Goal: Task Accomplishment & Management: Manage account settings

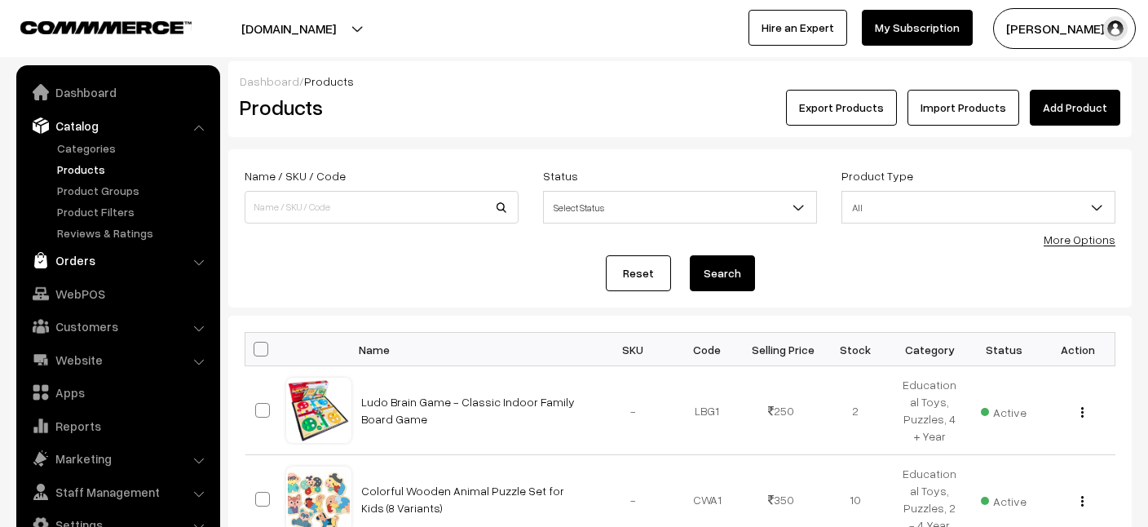
click at [73, 257] on link "Orders" at bounding box center [117, 259] width 194 height 29
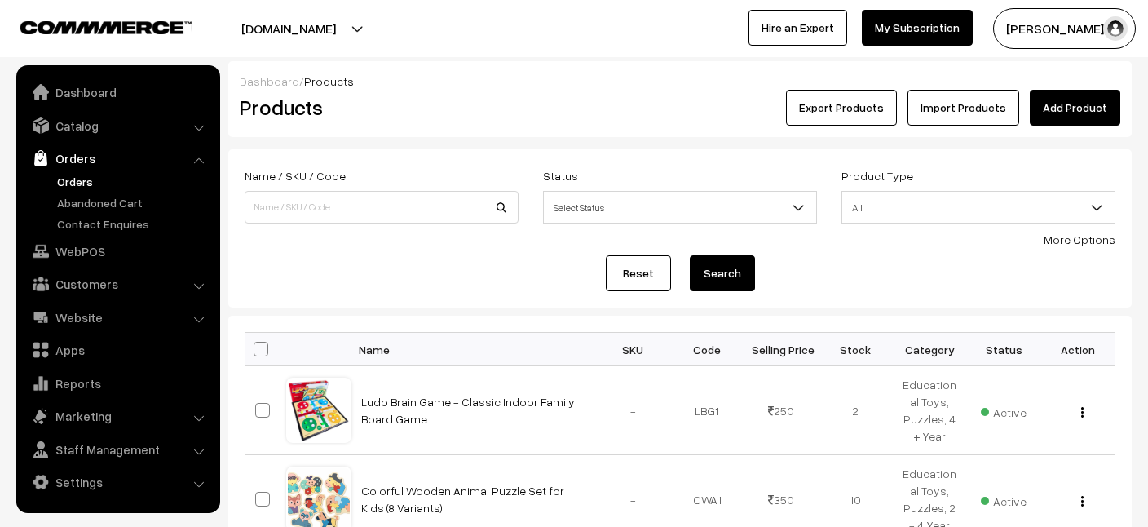
click at [82, 183] on link "Orders" at bounding box center [133, 181] width 161 height 17
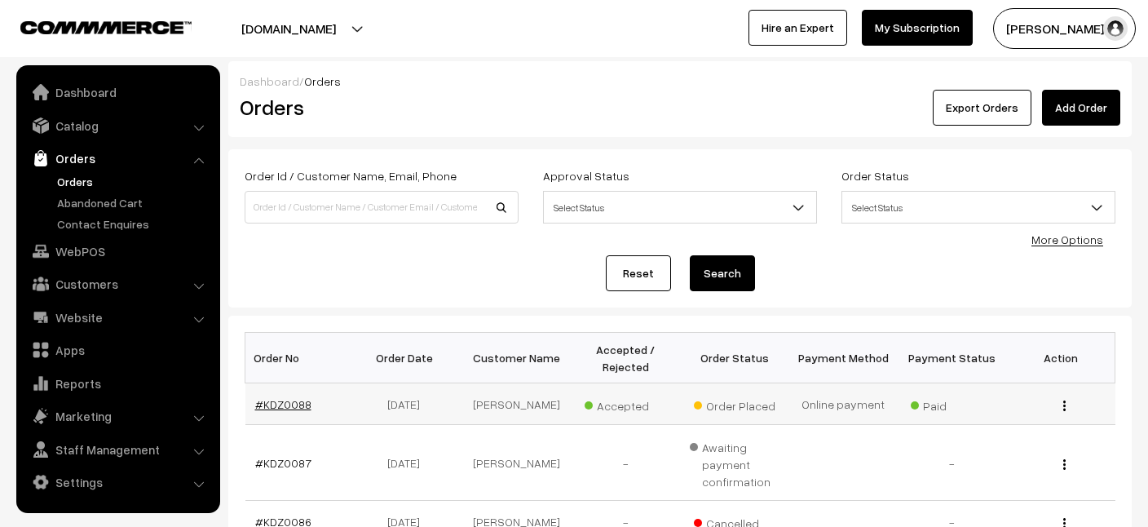
click at [291, 409] on link "#KDZ0088" at bounding box center [283, 404] width 56 height 14
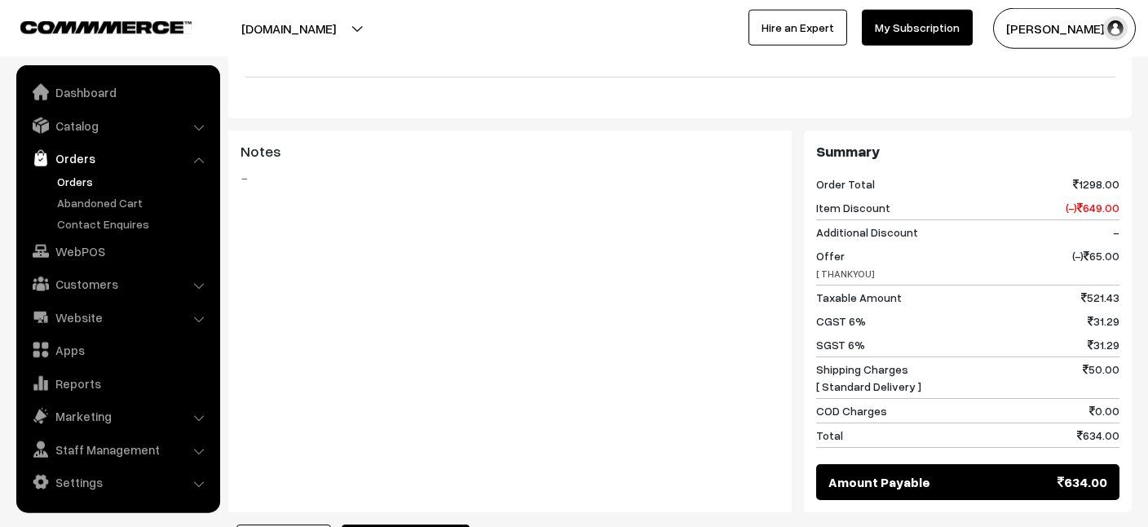
scroll to position [750, 0]
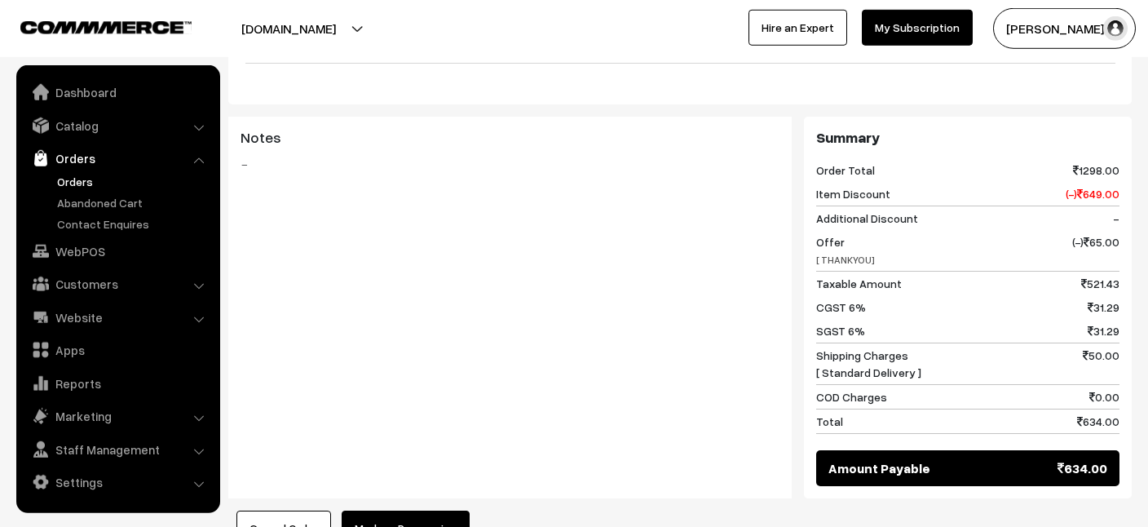
click at [404, 510] on button "Mark as Processing" at bounding box center [406, 528] width 128 height 36
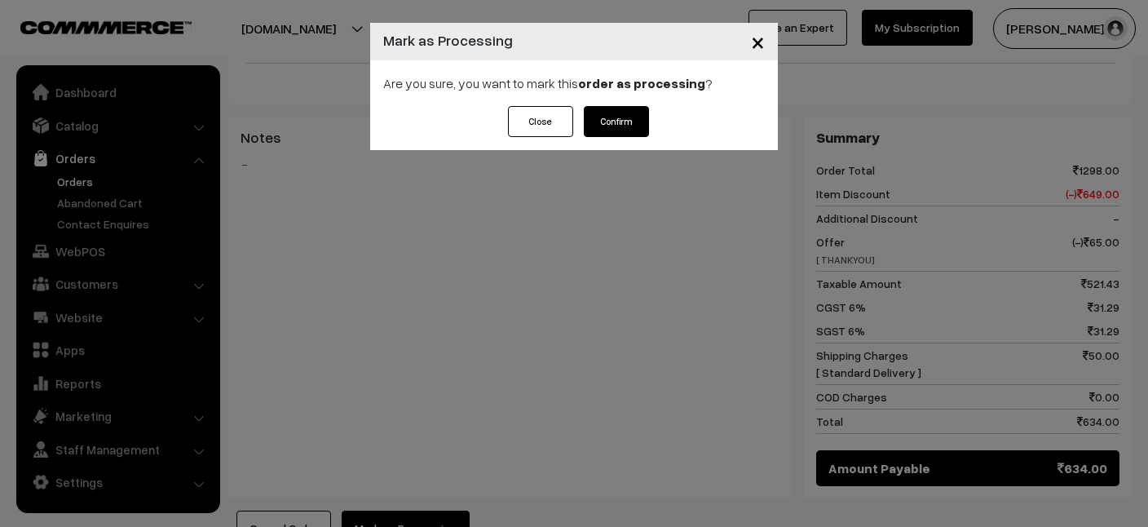
click at [631, 128] on button "Confirm" at bounding box center [616, 121] width 65 height 31
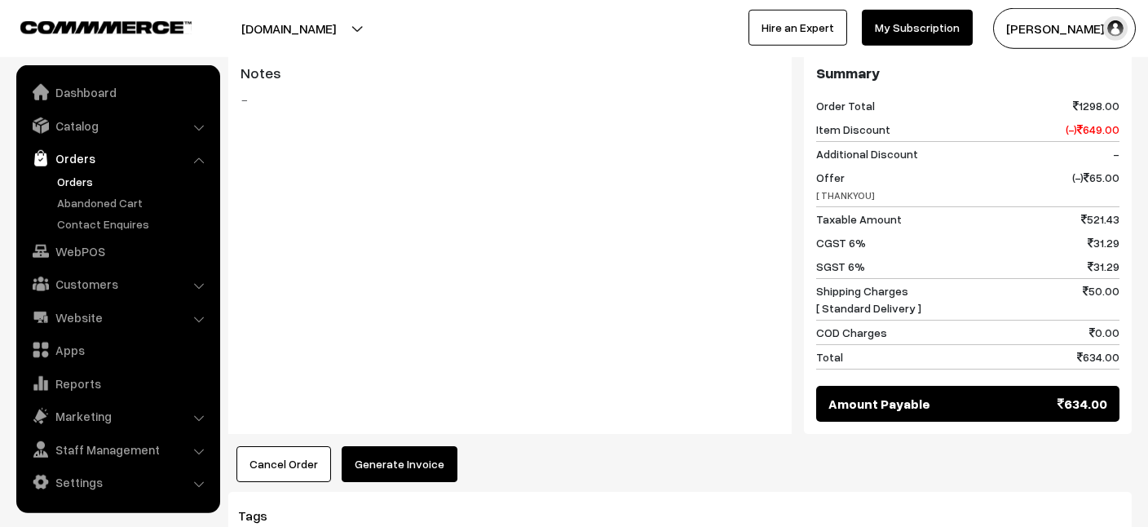
scroll to position [952, 0]
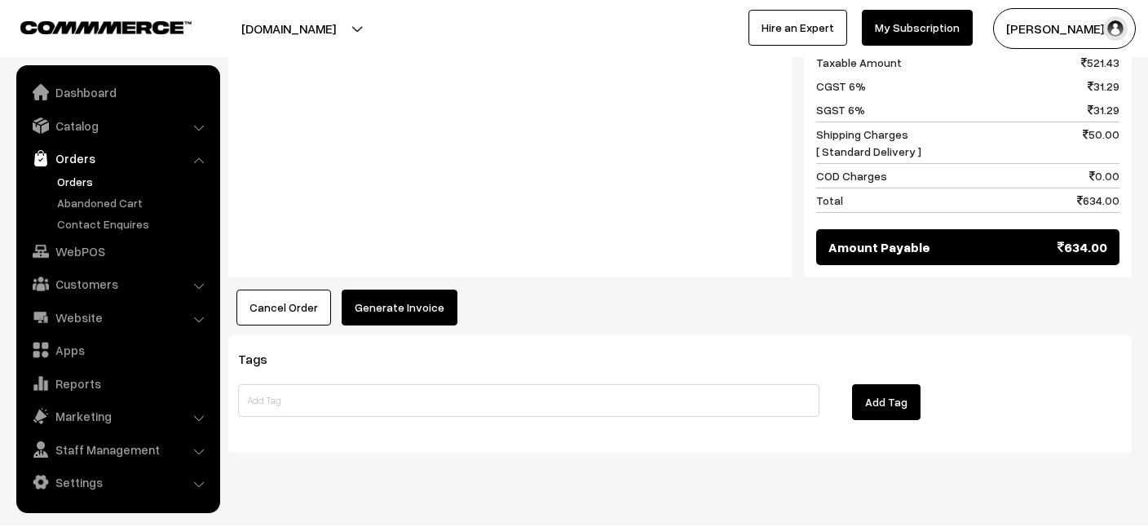
click at [391, 289] on button "Generate Invoice" at bounding box center [400, 307] width 116 height 36
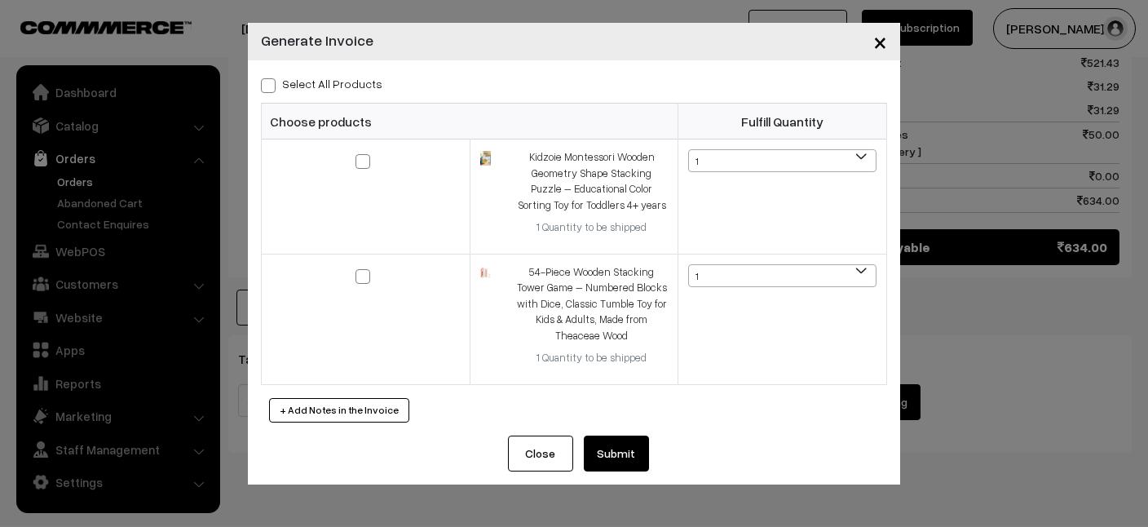
click at [262, 82] on span at bounding box center [268, 85] width 15 height 15
click at [262, 82] on input "Select All Products" at bounding box center [266, 82] width 11 height 11
checkbox input "true"
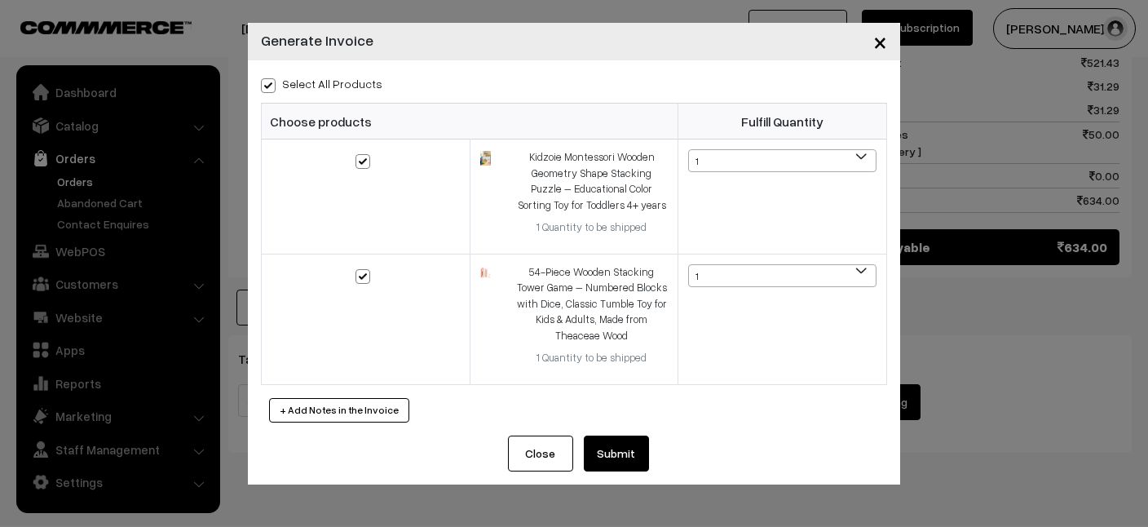
click at [620, 451] on button "Submit" at bounding box center [616, 453] width 65 height 36
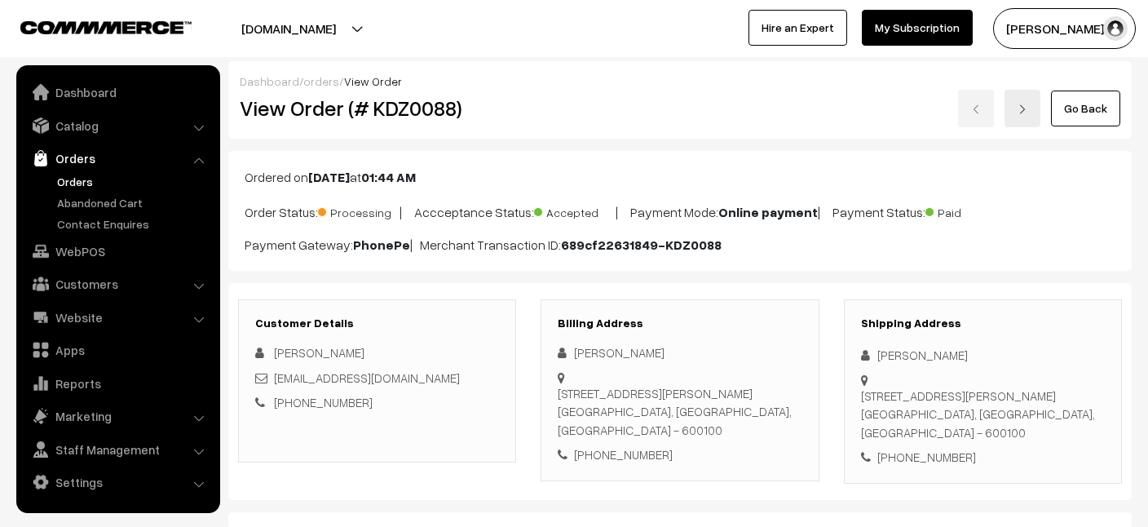
scroll to position [952, 0]
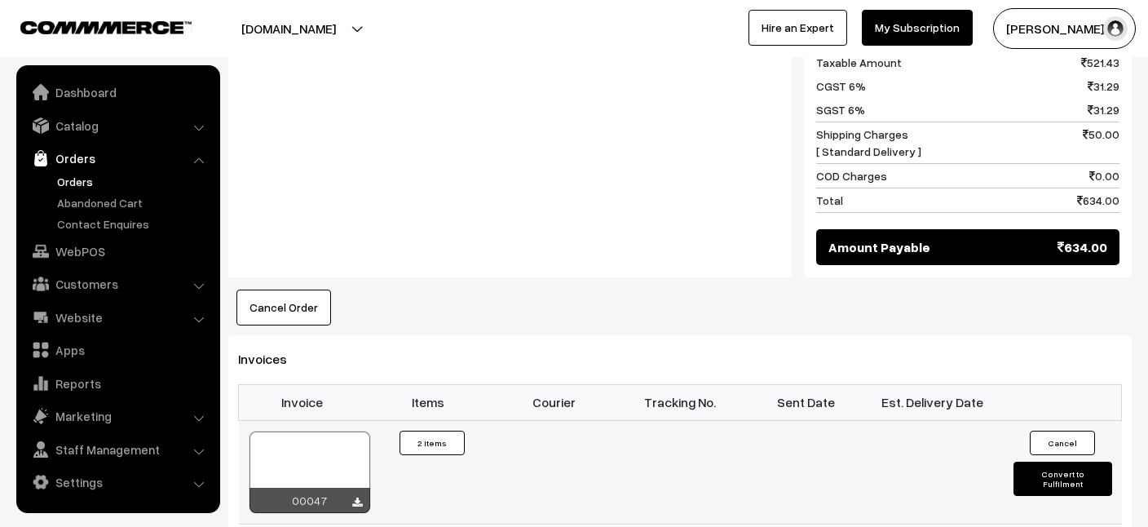
click at [312, 447] on div at bounding box center [309, 472] width 121 height 82
click at [104, 420] on link "Marketing" at bounding box center [117, 415] width 194 height 29
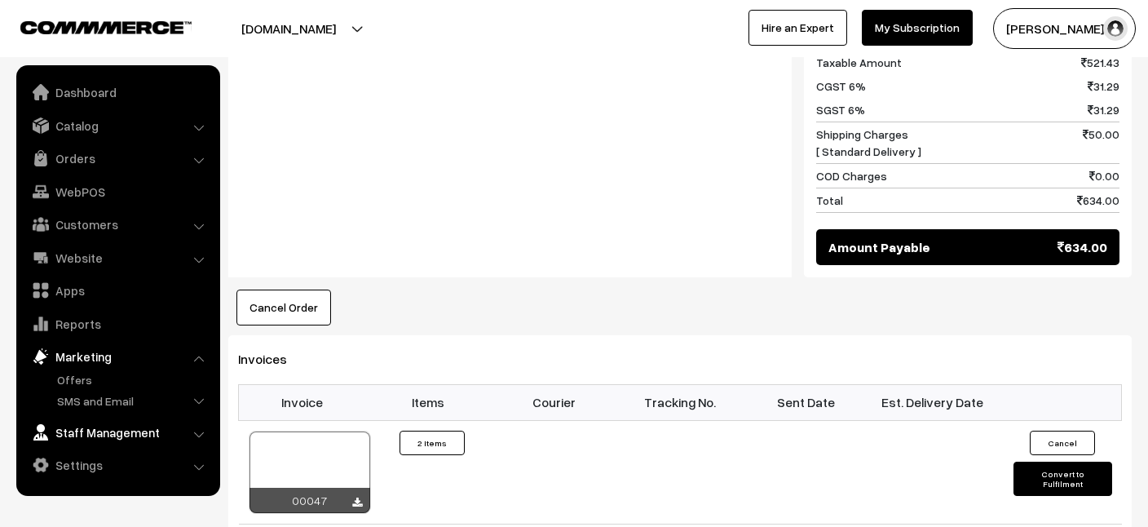
click at [111, 431] on link "Staff Management" at bounding box center [117, 431] width 194 height 29
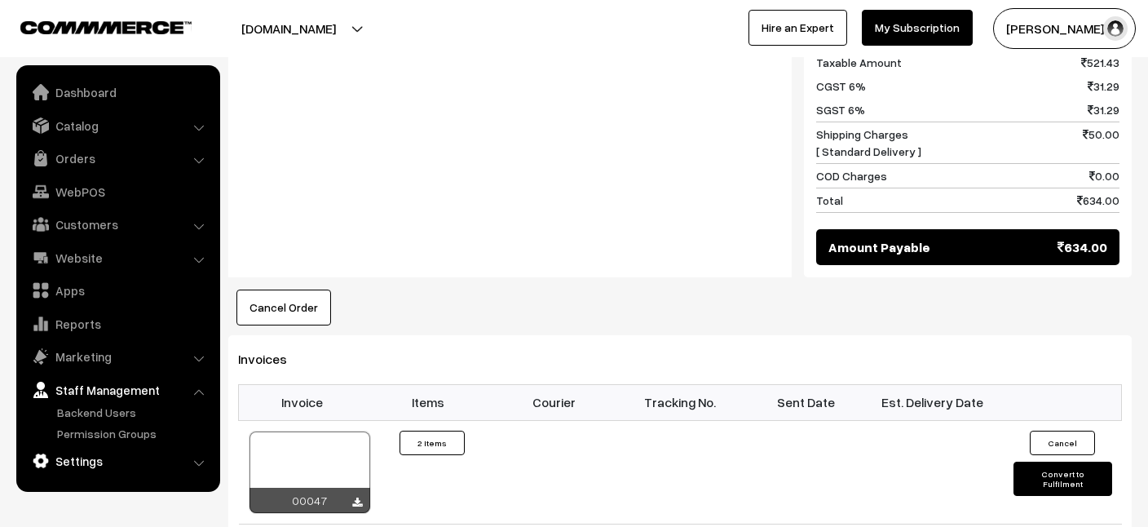
click at [205, 464] on link "Settings" at bounding box center [117, 460] width 194 height 29
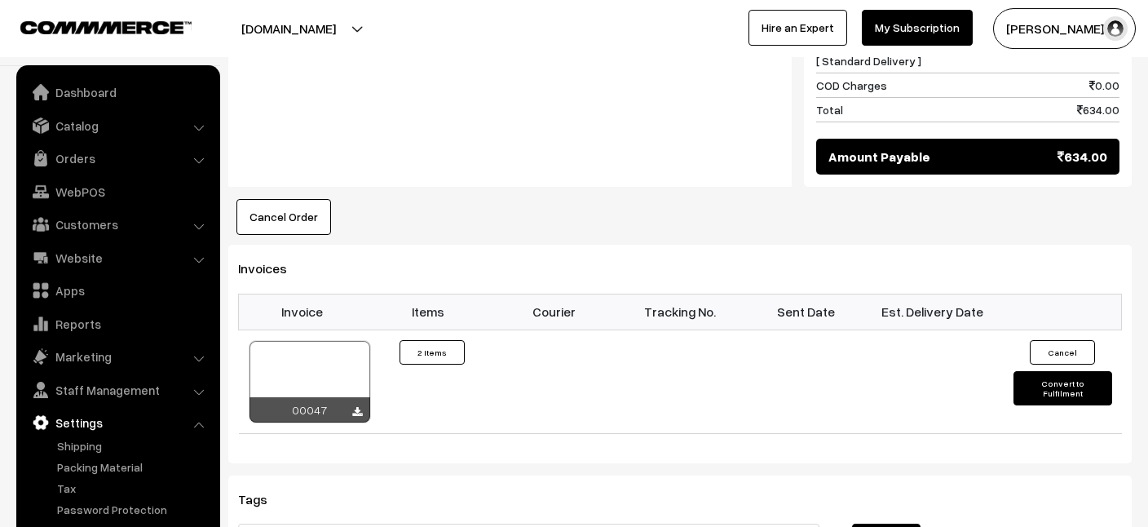
scroll to position [1081, 0]
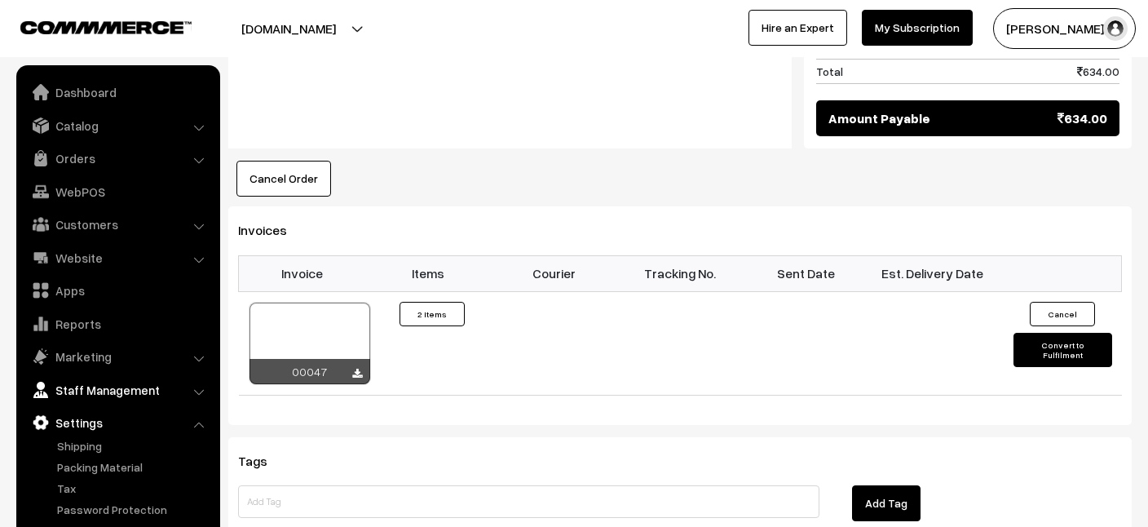
click at [192, 389] on link "Staff Management" at bounding box center [117, 389] width 194 height 29
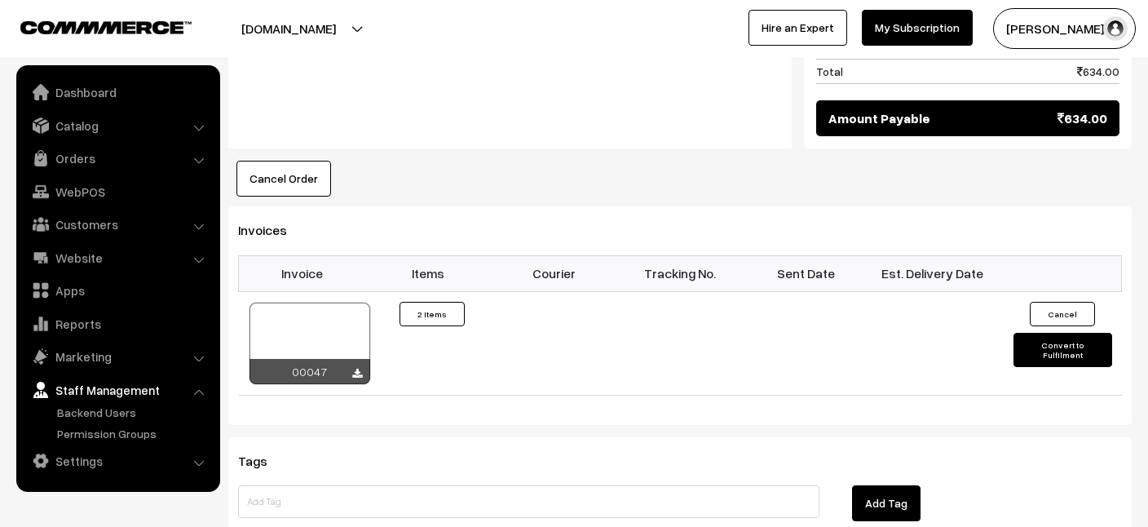
click at [203, 467] on li "Settings Shipping" at bounding box center [118, 460] width 196 height 29
click at [201, 358] on li "Marketing Offers" at bounding box center [118, 356] width 196 height 29
click at [198, 359] on li "Marketing Offers" at bounding box center [118, 356] width 196 height 29
click at [196, 364] on link "Marketing" at bounding box center [117, 356] width 194 height 29
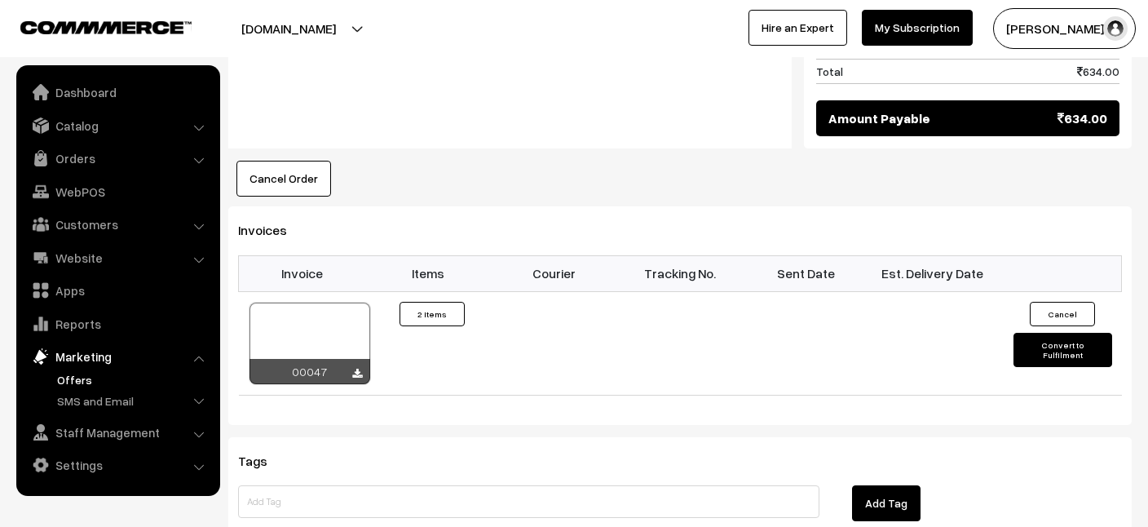
click at [66, 377] on link "Offers" at bounding box center [133, 379] width 161 height 17
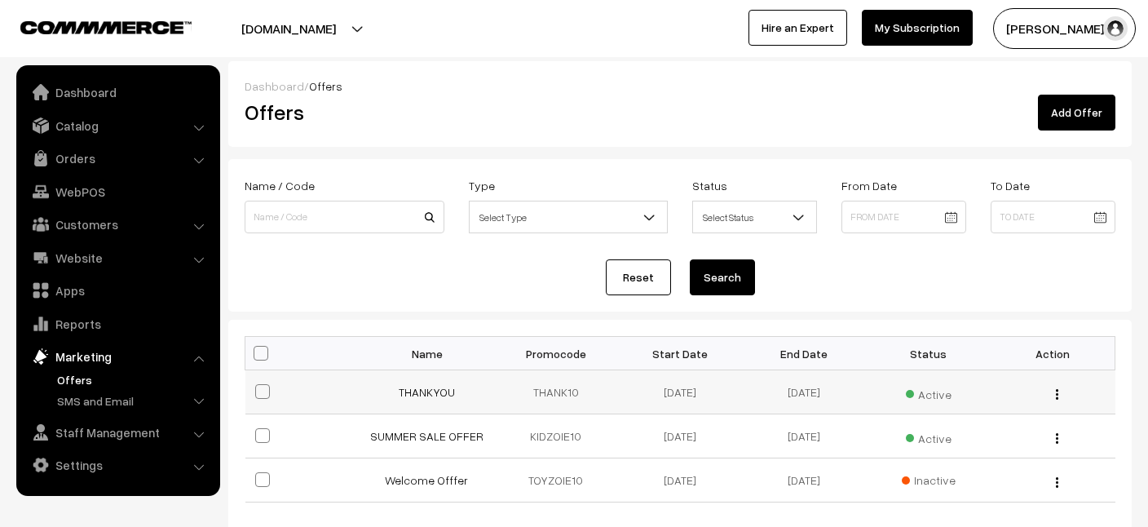
click at [1055, 391] on img "button" at bounding box center [1056, 394] width 2 height 11
click at [960, 409] on link "Edit" at bounding box center [983, 417] width 139 height 36
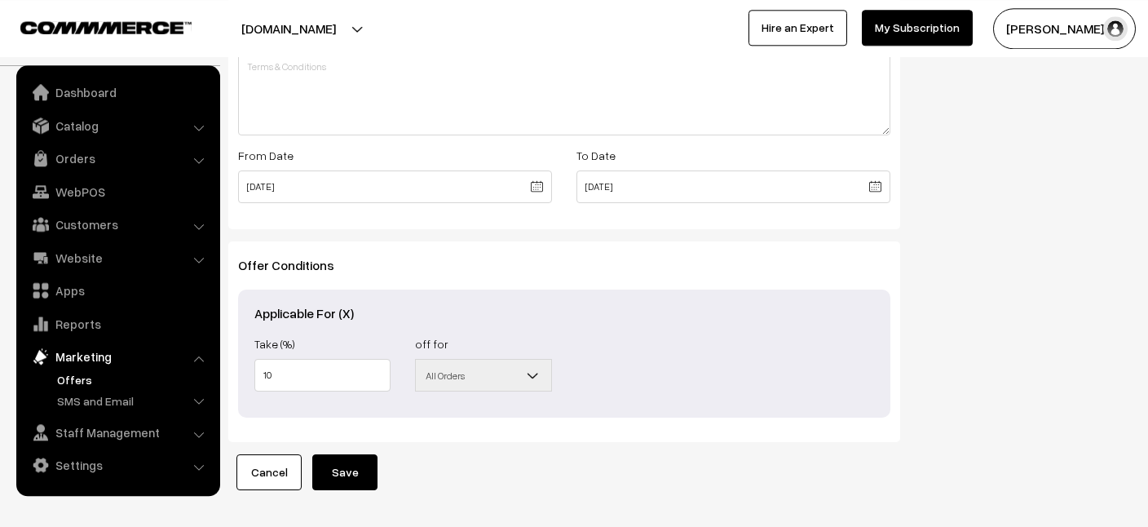
scroll to position [620, 0]
click at [521, 373] on span "All Orders" at bounding box center [483, 373] width 134 height 29
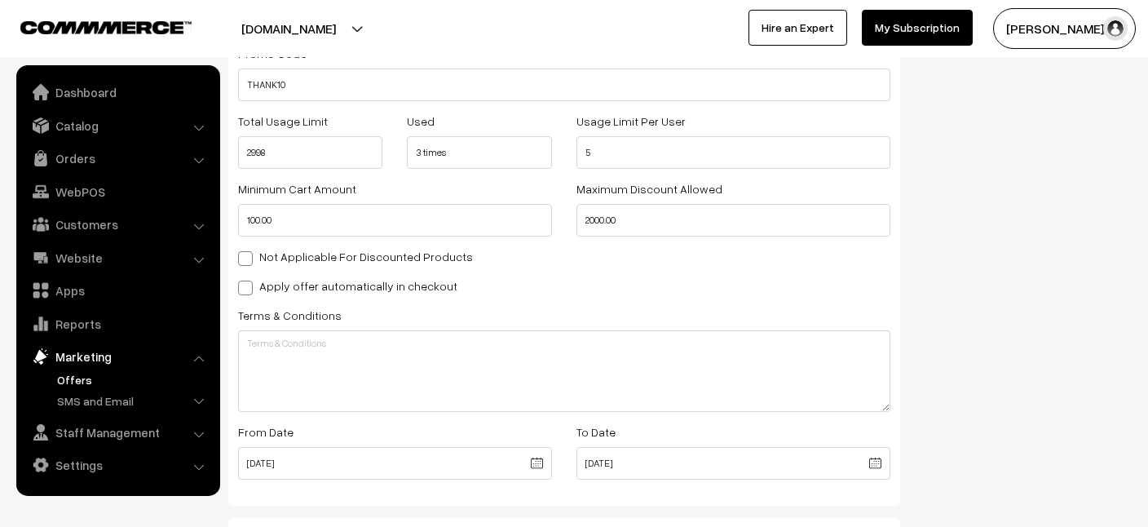
scroll to position [342, 0]
click at [289, 222] on input "100.00" at bounding box center [395, 221] width 314 height 33
click at [259, 223] on input "100.00" at bounding box center [395, 221] width 314 height 33
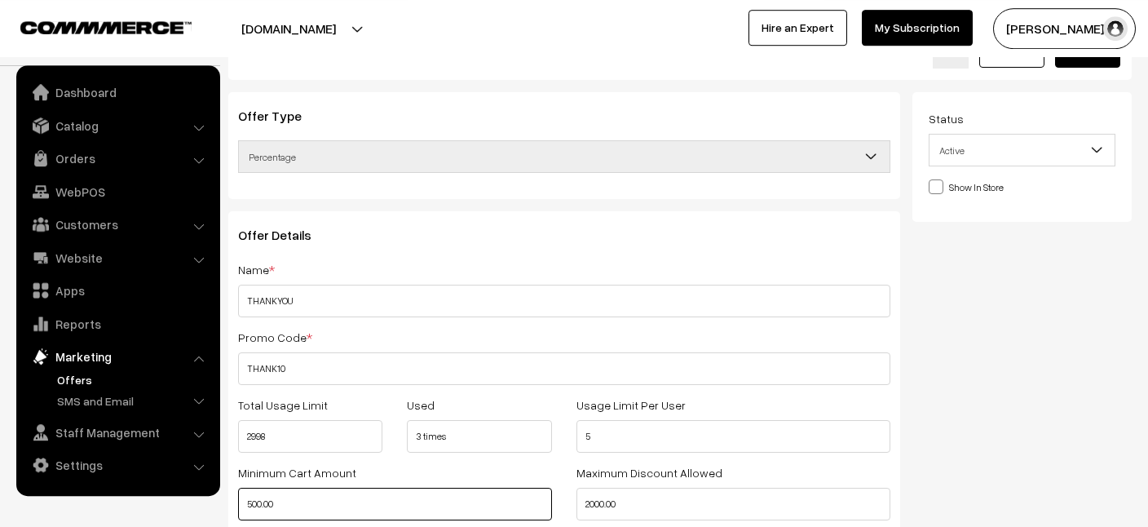
scroll to position [0, 0]
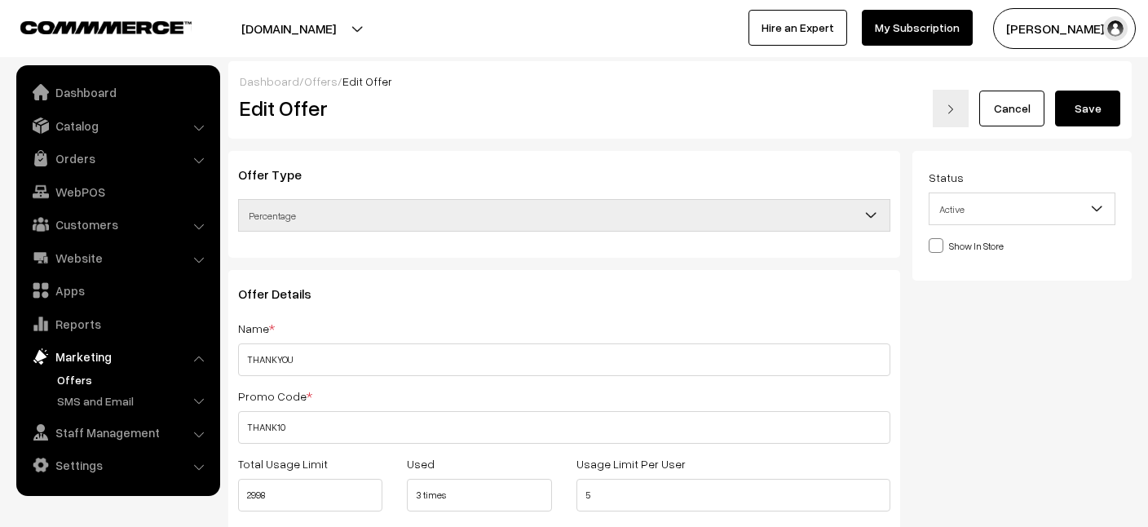
type input "500"
click at [933, 245] on span at bounding box center [935, 245] width 15 height 15
click at [933, 245] on input "Show In Store" at bounding box center [933, 244] width 11 height 11
checkbox input "true"
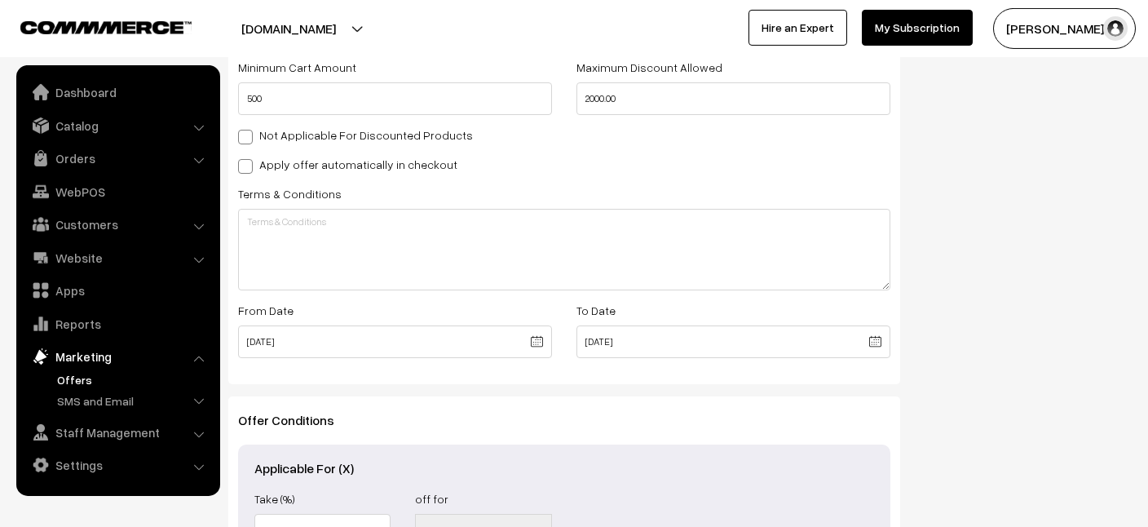
scroll to position [465, 0]
drag, startPoint x: 1144, startPoint y: 342, endPoint x: 1147, endPoint y: 445, distance: 103.5
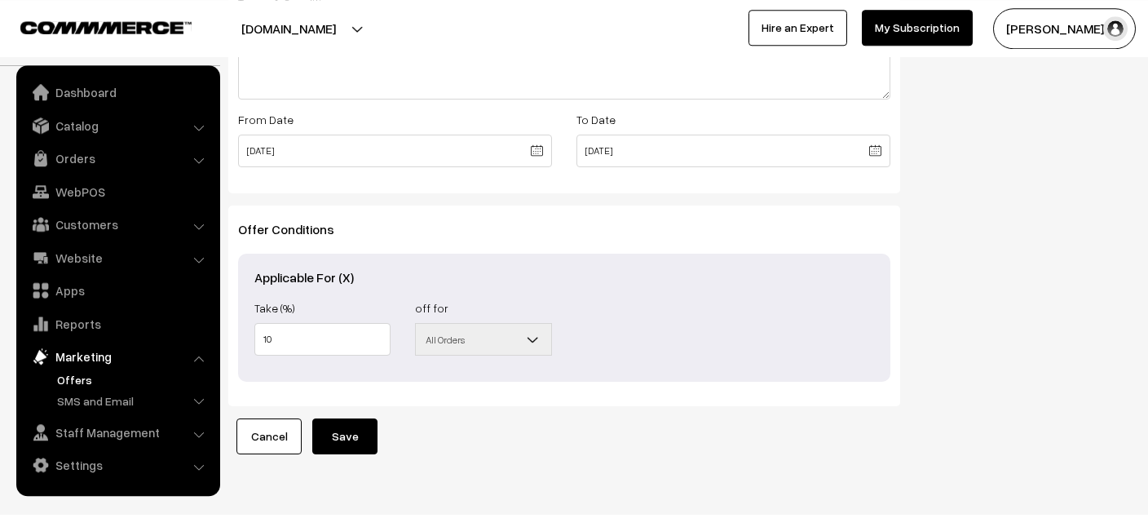
scroll to position [676, 0]
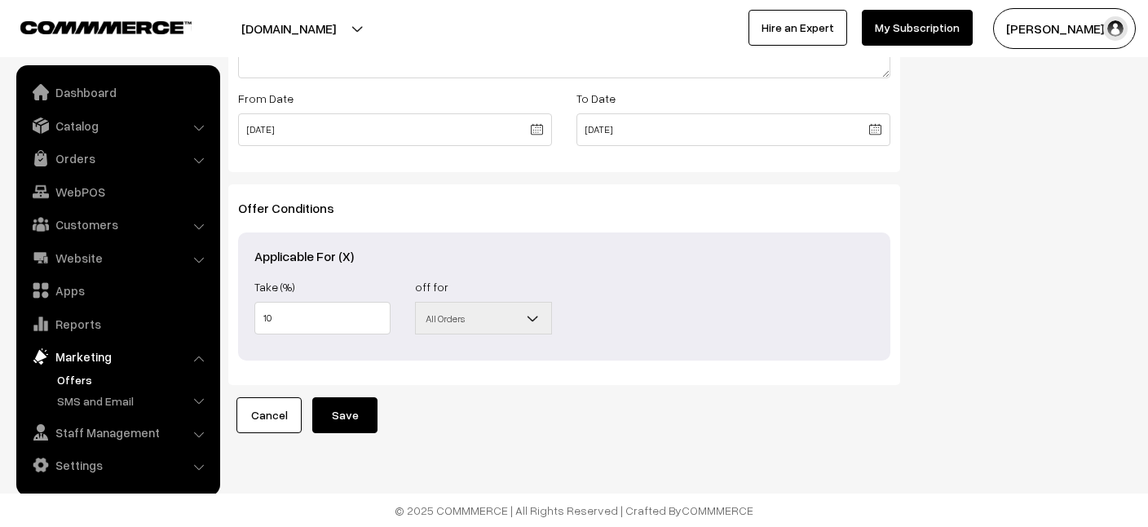
click at [336, 421] on button "Save" at bounding box center [344, 415] width 65 height 36
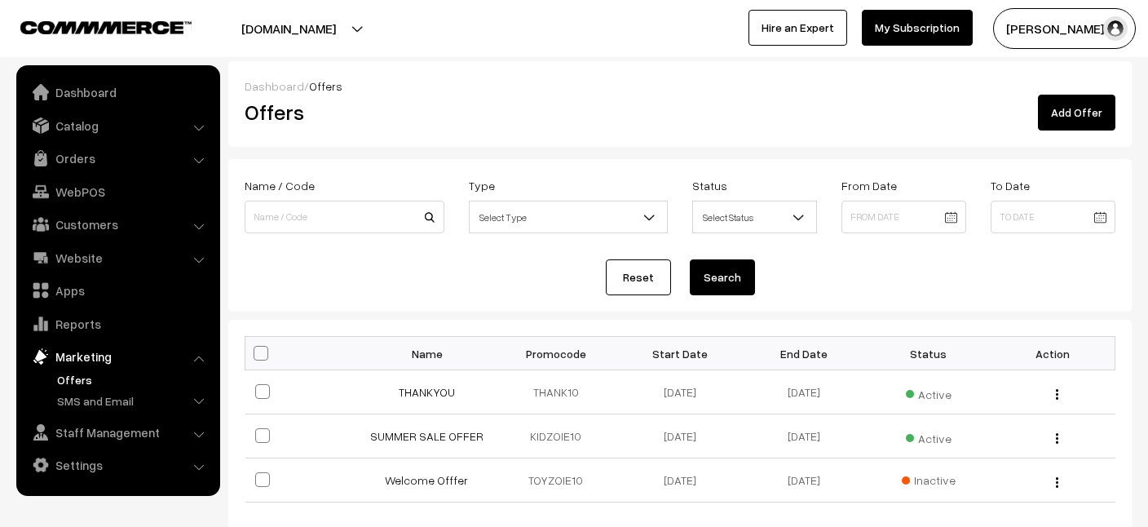
click at [199, 227] on li "Customers Customers" at bounding box center [118, 223] width 196 height 29
click at [107, 231] on link "Customers" at bounding box center [117, 223] width 194 height 29
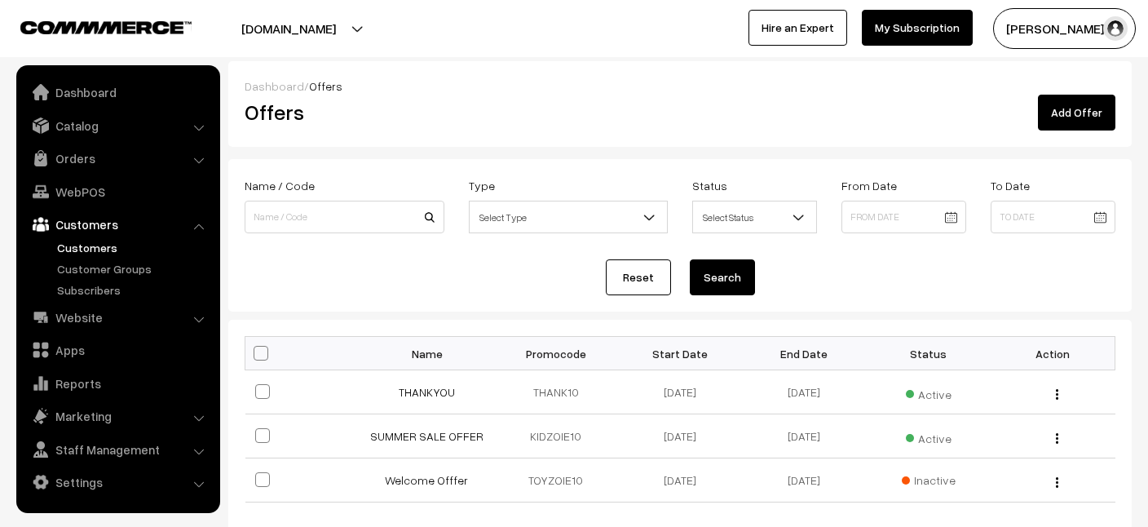
click at [100, 245] on link "Customers" at bounding box center [133, 247] width 161 height 17
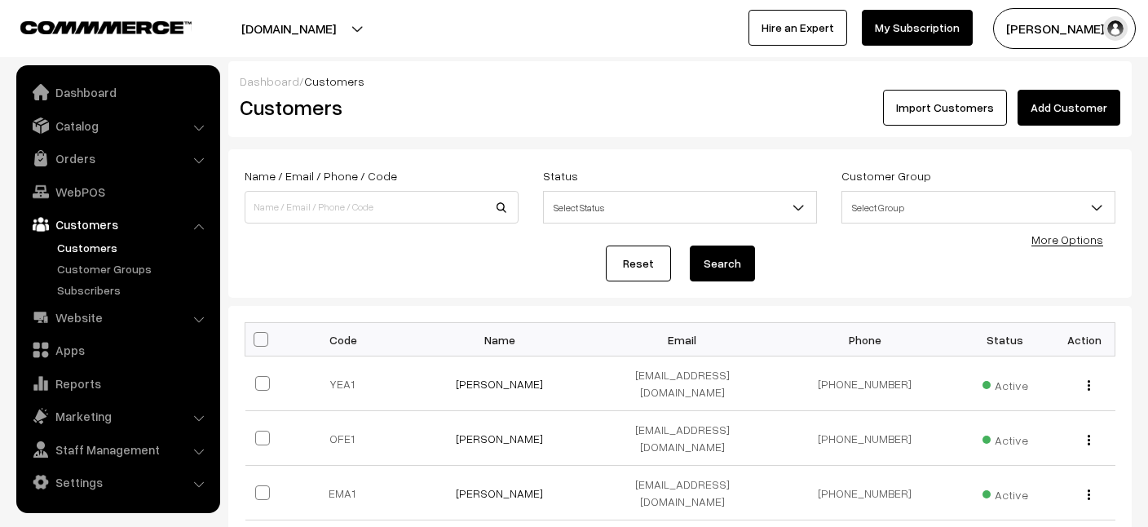
click at [253, 341] on input "checkbox" at bounding box center [250, 338] width 11 height 11
checkbox input "true"
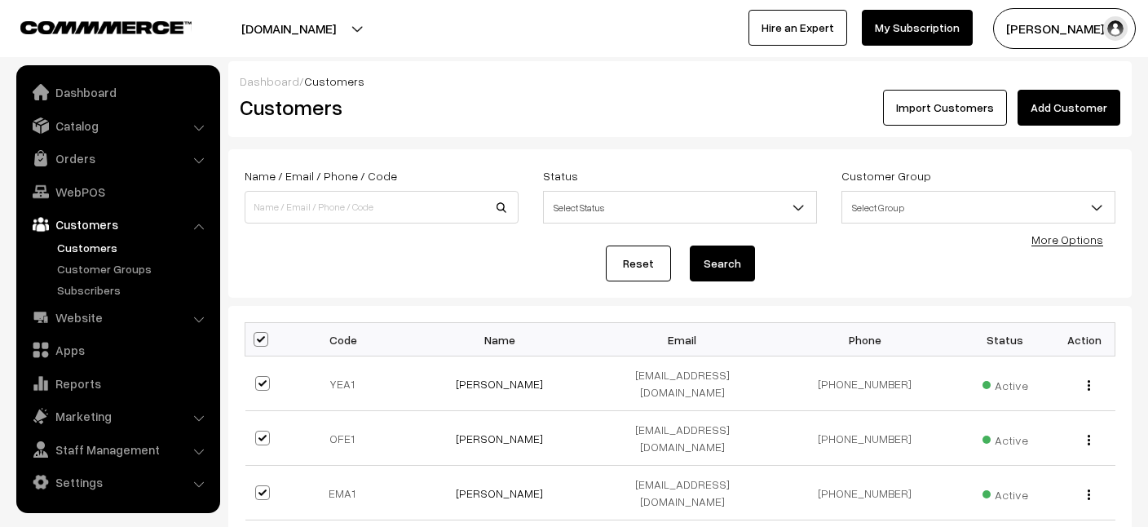
checkbox input "true"
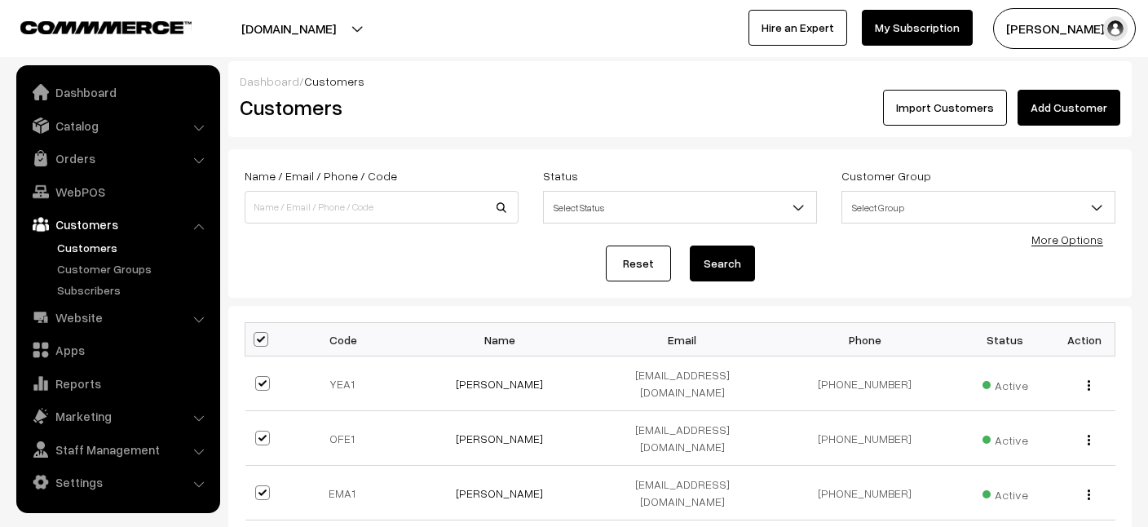
checkbox input "true"
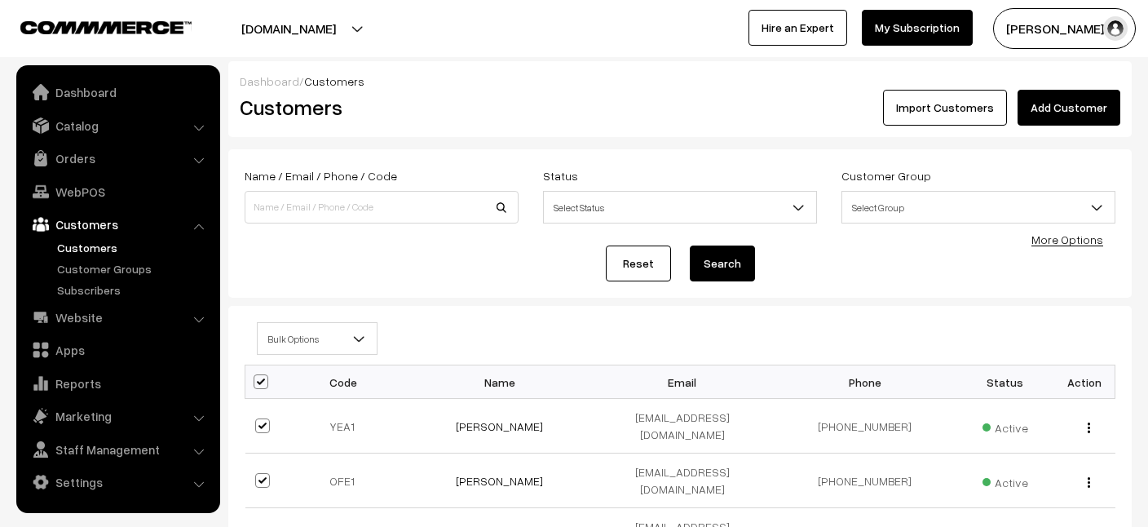
click at [986, 111] on link "Import Customers" at bounding box center [945, 108] width 124 height 36
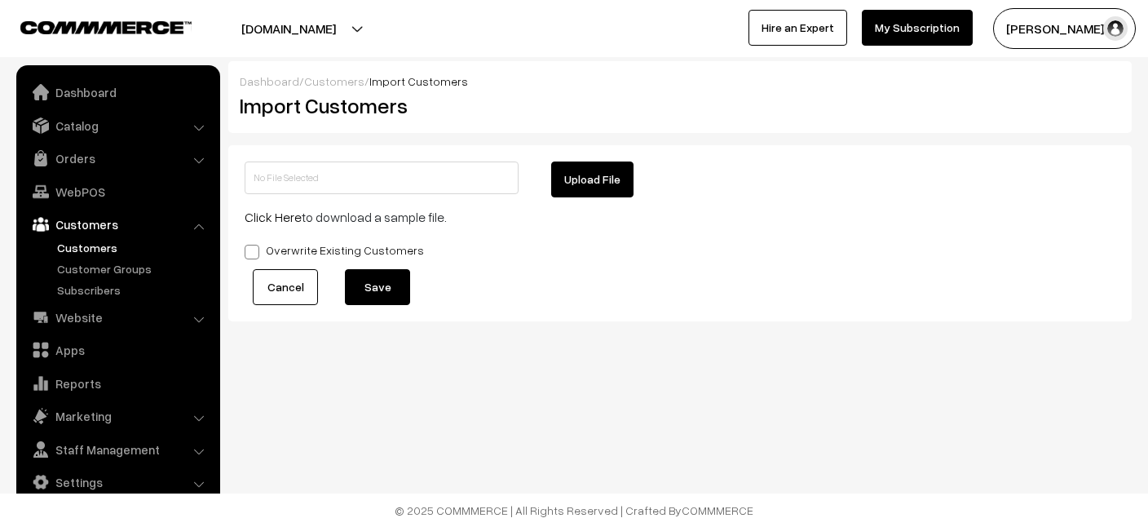
click at [275, 295] on link "Cancel" at bounding box center [285, 287] width 65 height 36
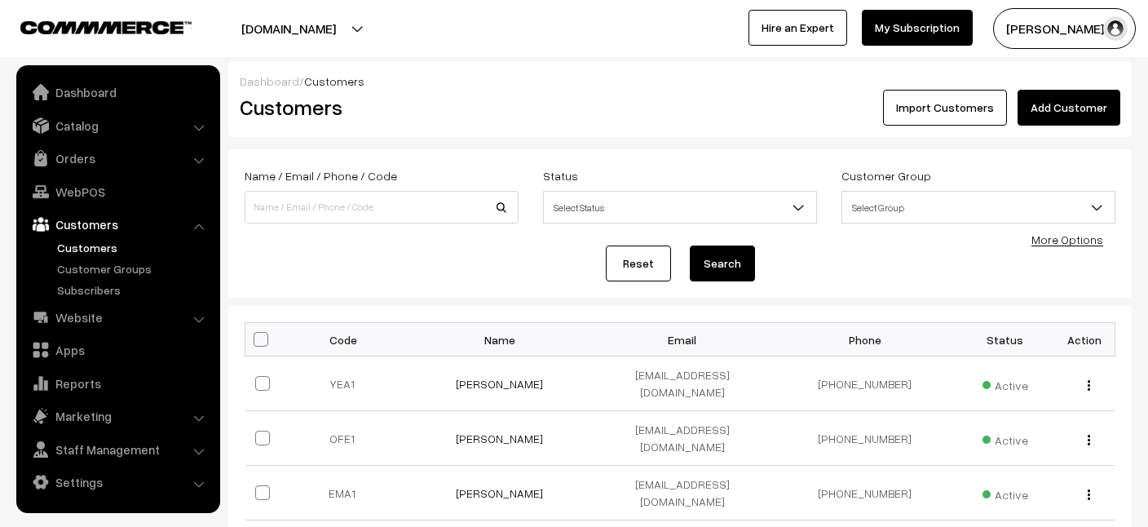
click at [967, 218] on span "Select Group" at bounding box center [978, 207] width 272 height 29
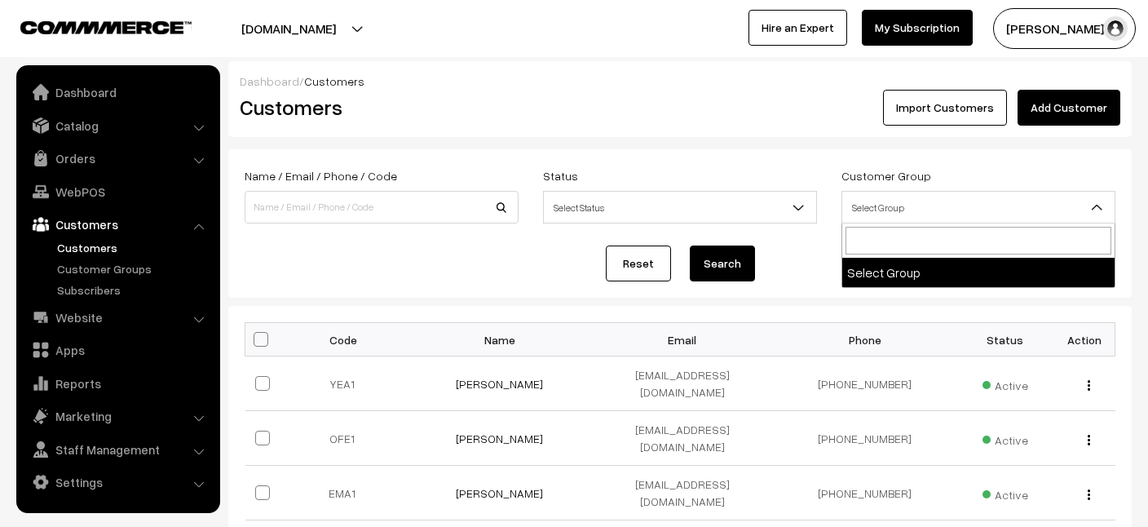
click at [791, 272] on div "Reset Search" at bounding box center [680, 263] width 870 height 36
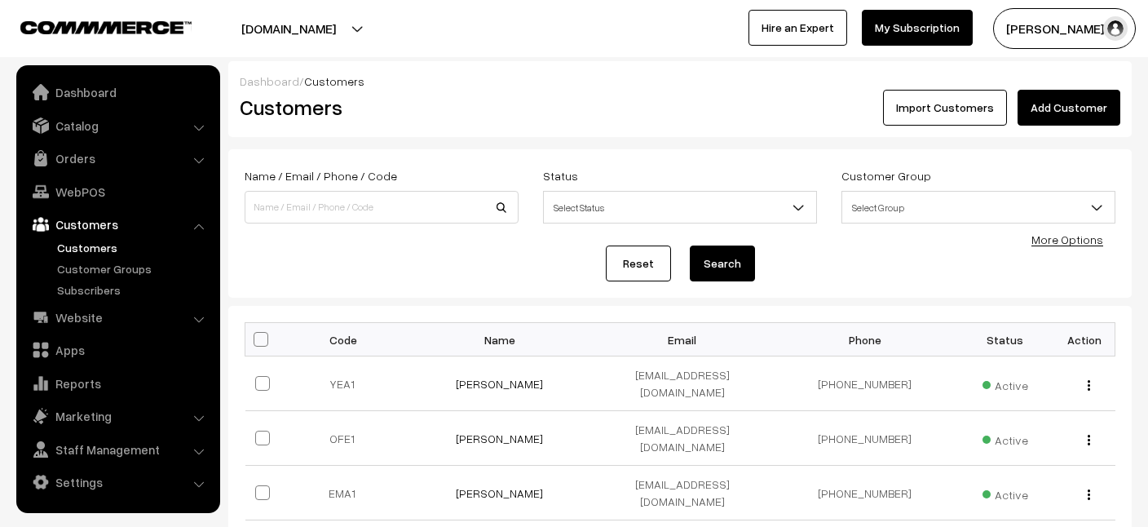
click at [264, 346] on span at bounding box center [260, 339] width 15 height 15
click at [256, 344] on input "checkbox" at bounding box center [250, 338] width 11 height 11
checkbox input "true"
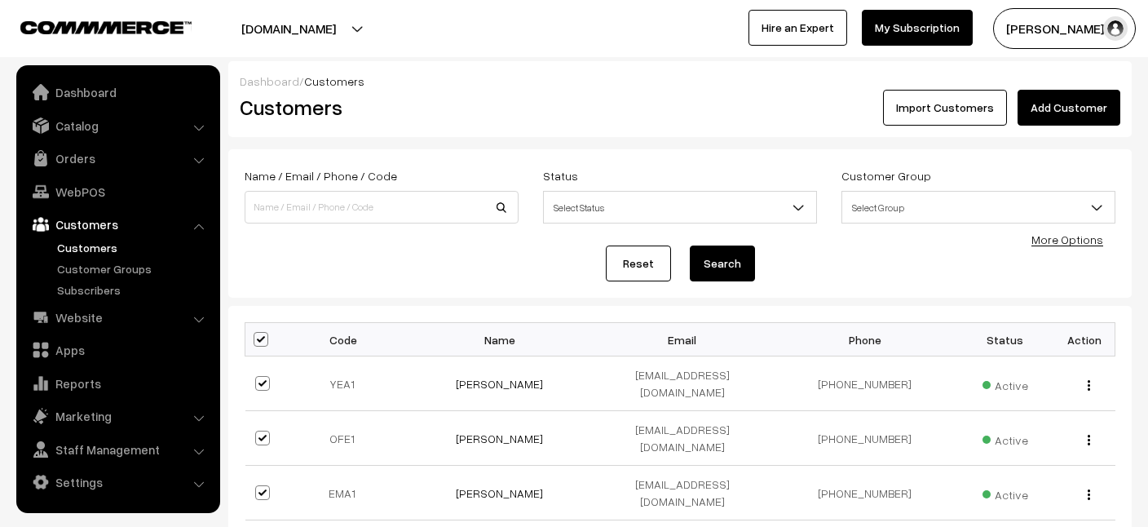
checkbox input "true"
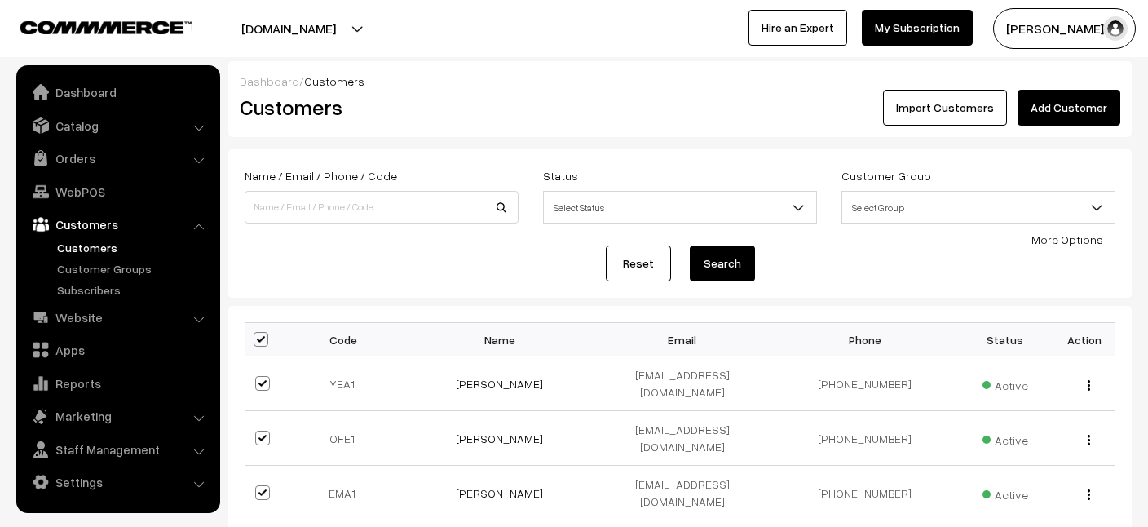
checkbox input "true"
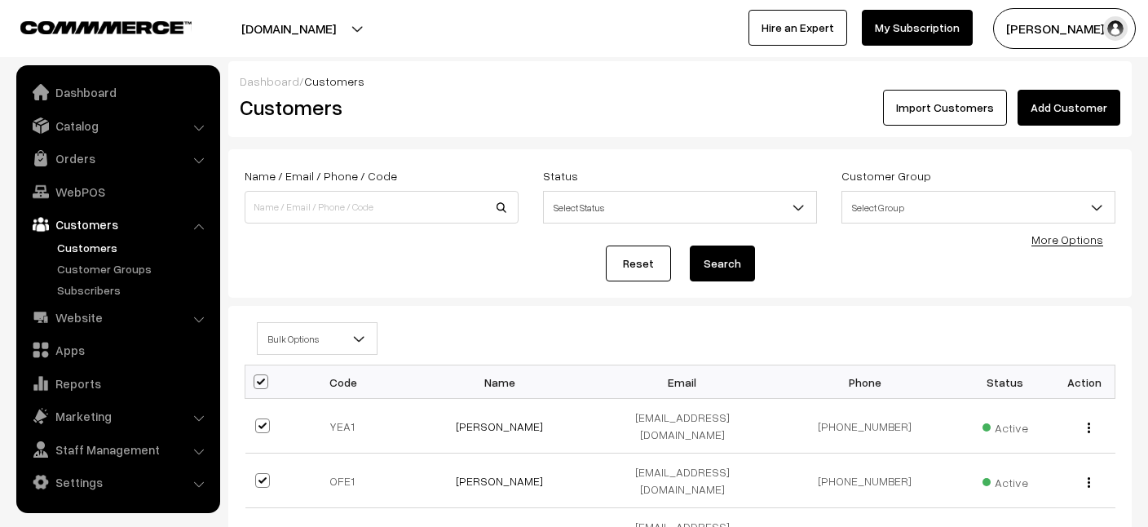
click at [1073, 241] on link "More Options" at bounding box center [1067, 239] width 72 height 14
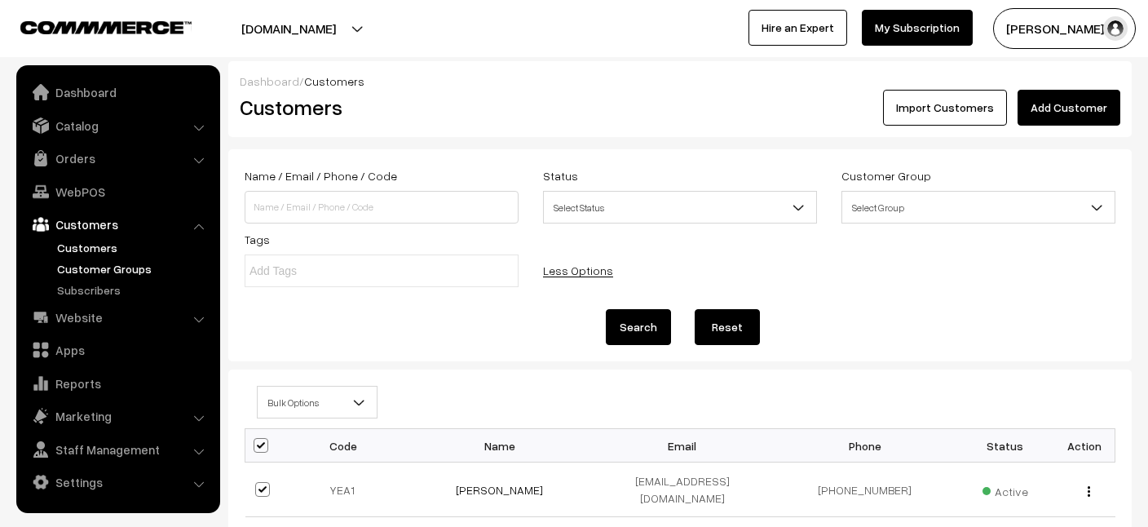
click at [106, 269] on link "Customer Groups" at bounding box center [133, 268] width 161 height 17
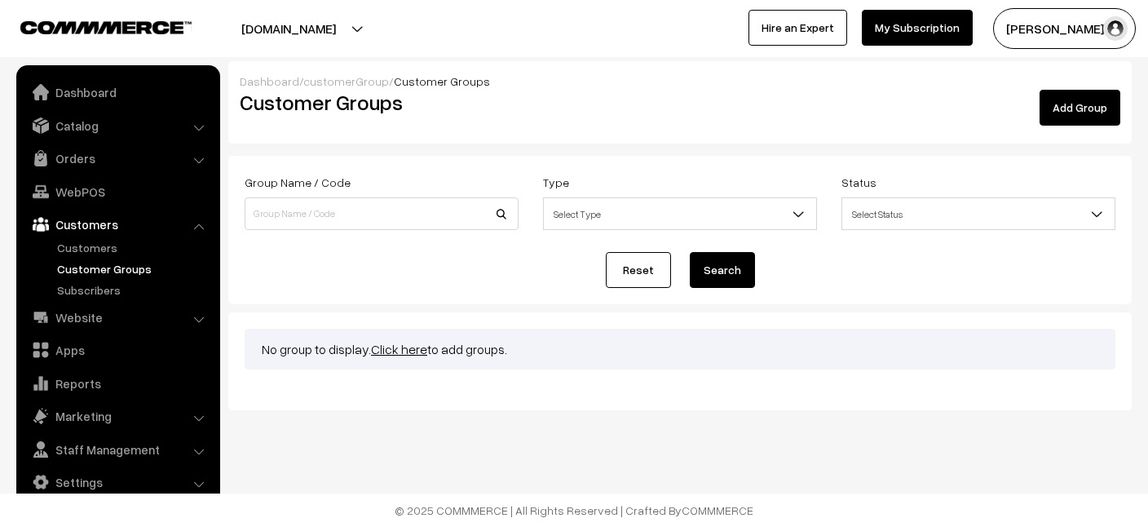
click at [1075, 97] on link "Add Group" at bounding box center [1079, 108] width 81 height 36
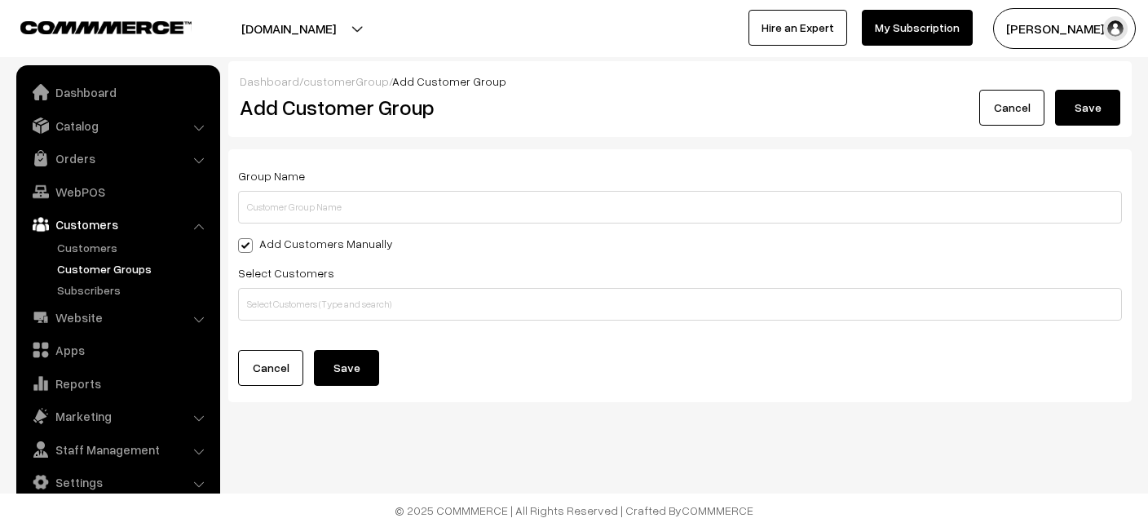
click at [1007, 117] on link "Cancel" at bounding box center [1011, 108] width 65 height 36
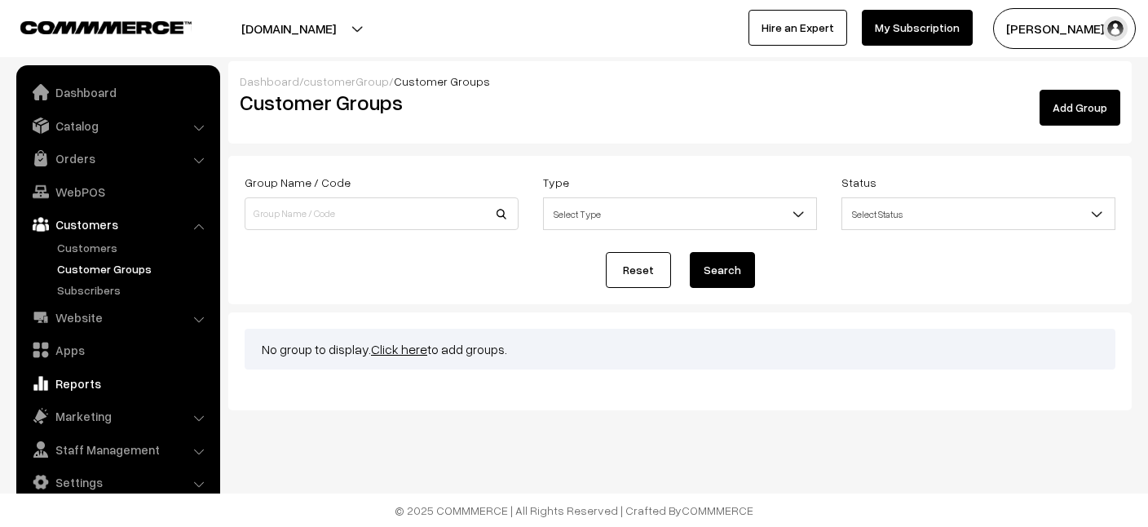
click at [82, 385] on link "Reports" at bounding box center [117, 382] width 194 height 29
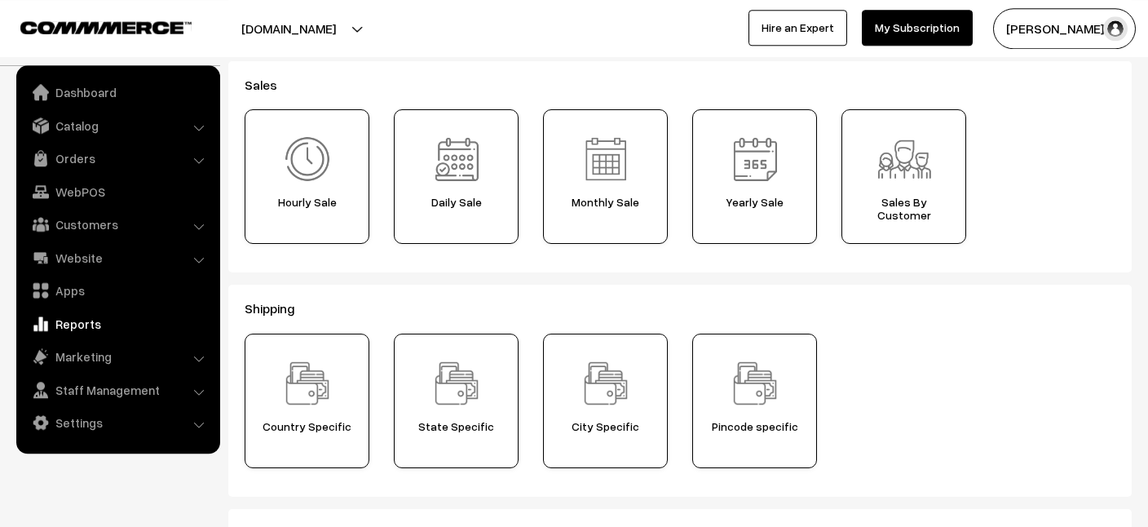
scroll to position [95, 0]
click at [893, 180] on img at bounding box center [903, 158] width 57 height 57
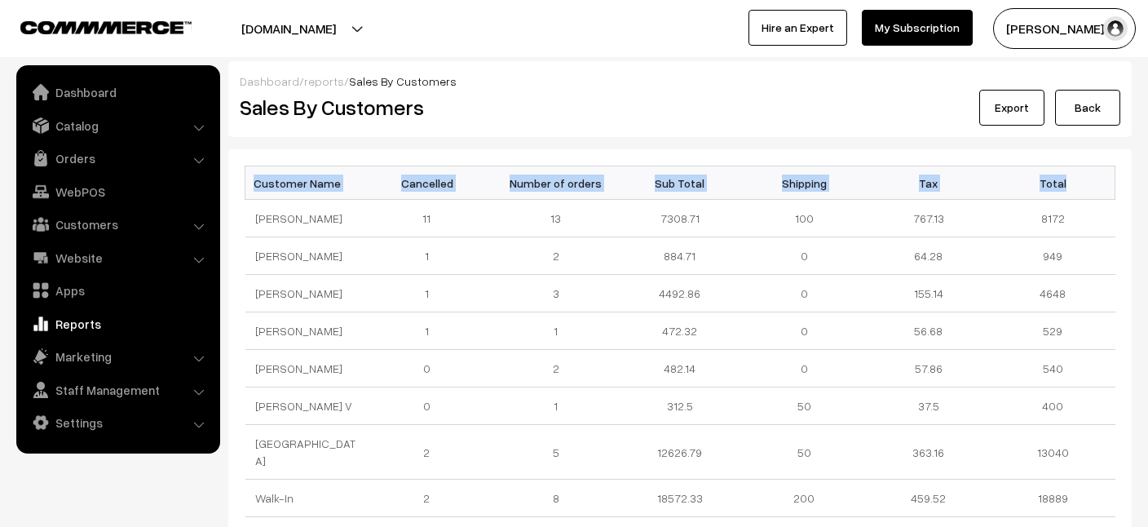
drag, startPoint x: 1135, startPoint y: 111, endPoint x: 1139, endPoint y: 158, distance: 47.5
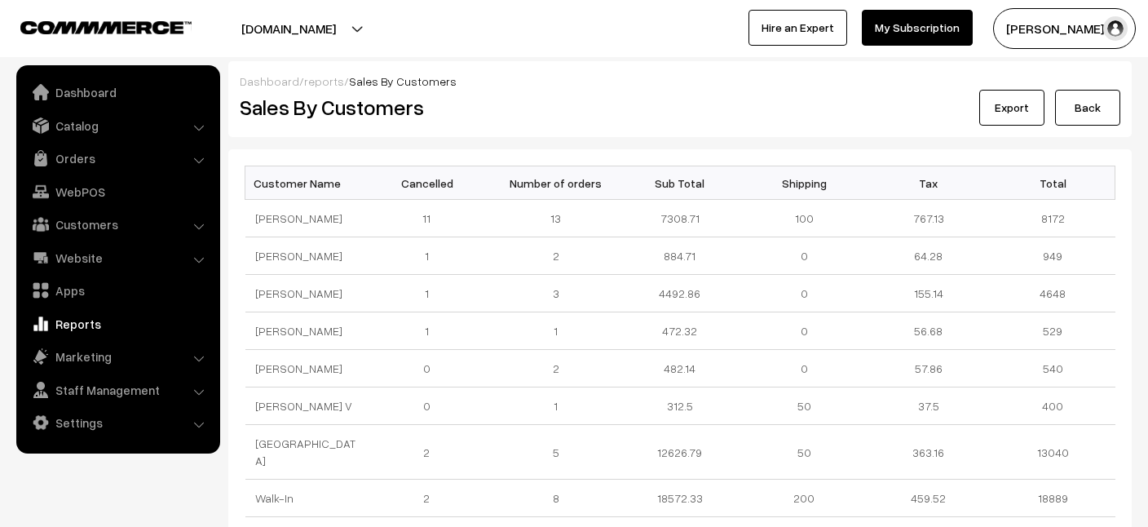
click at [893, 73] on div "Dashboard / reports / Sales By Customers" at bounding box center [680, 81] width 880 height 17
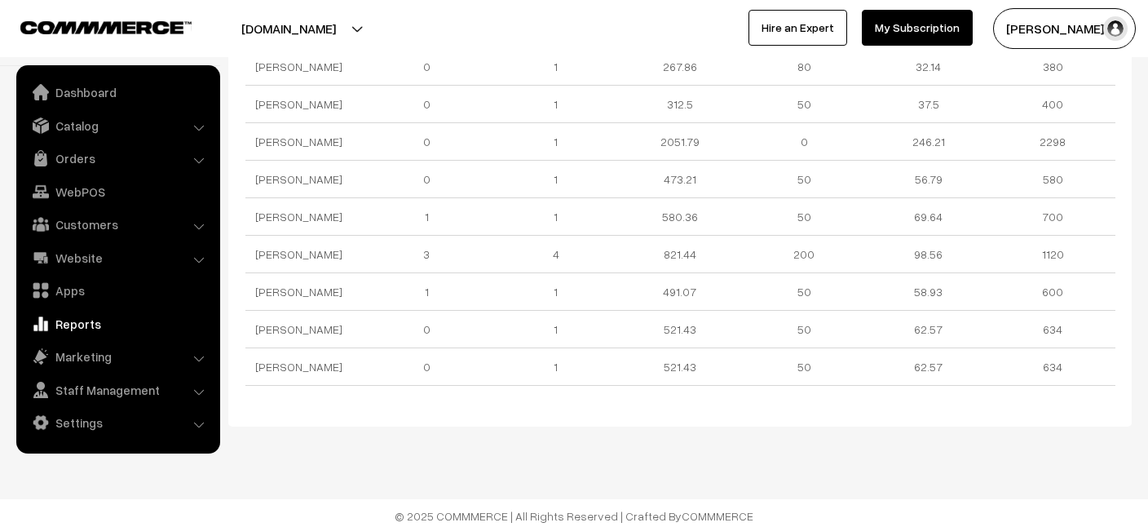
scroll to position [1615, 0]
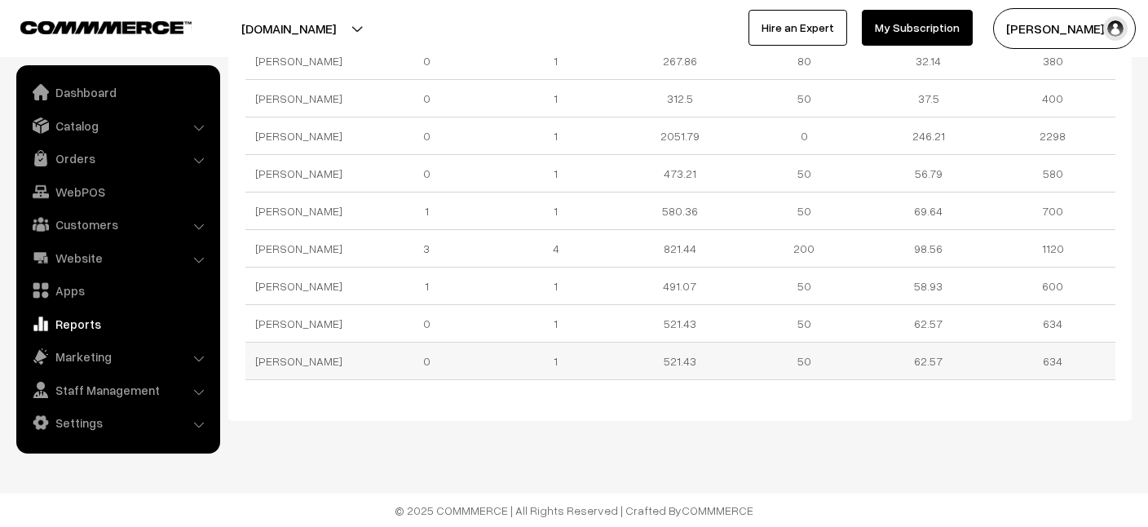
click at [343, 366] on td "Kalyani Sundaram S" at bounding box center [307, 360] width 124 height 37
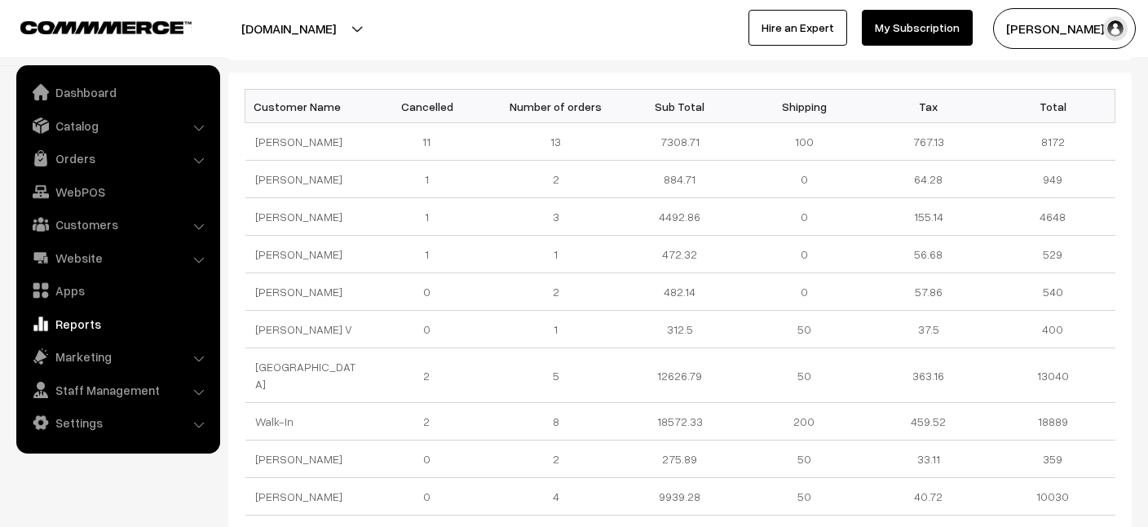
scroll to position [0, 0]
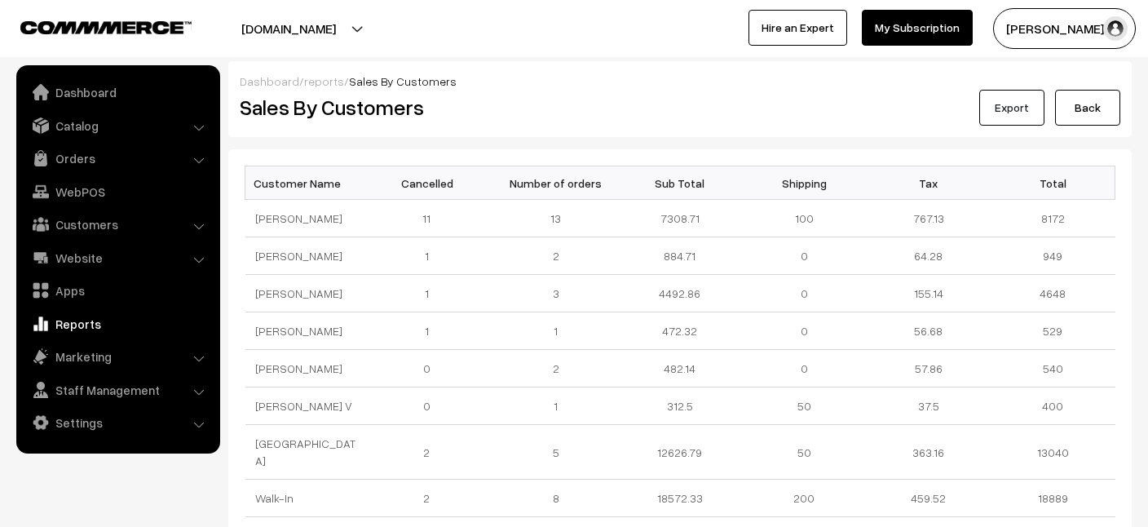
click at [992, 104] on button "Export" at bounding box center [1011, 108] width 65 height 36
click at [756, 29] on div "Hire an Expert My Subscription" at bounding box center [854, 26] width 236 height 37
click at [201, 161] on li "Orders Orders" at bounding box center [118, 157] width 196 height 29
click at [198, 161] on li "Orders Orders" at bounding box center [118, 157] width 196 height 29
click at [73, 165] on link "Orders" at bounding box center [117, 157] width 194 height 29
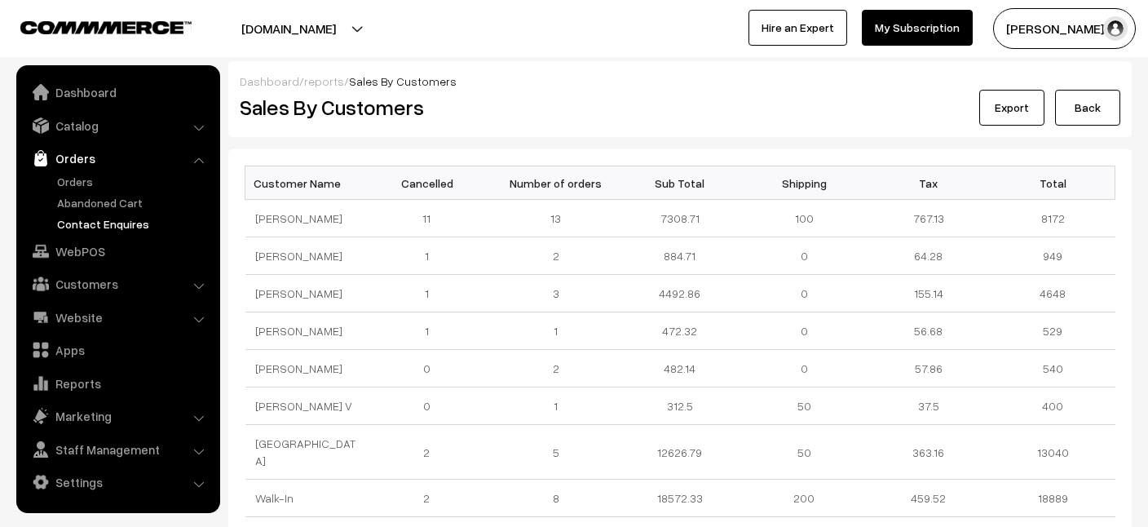
click at [102, 231] on link "Contact Enquires" at bounding box center [133, 223] width 161 height 17
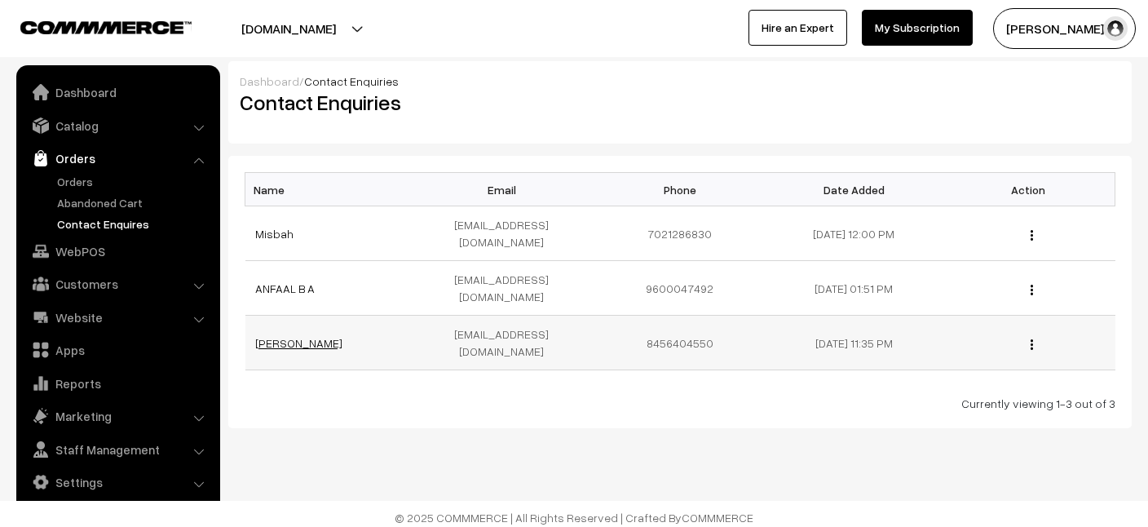
click at [280, 336] on link "[PERSON_NAME]" at bounding box center [298, 343] width 87 height 14
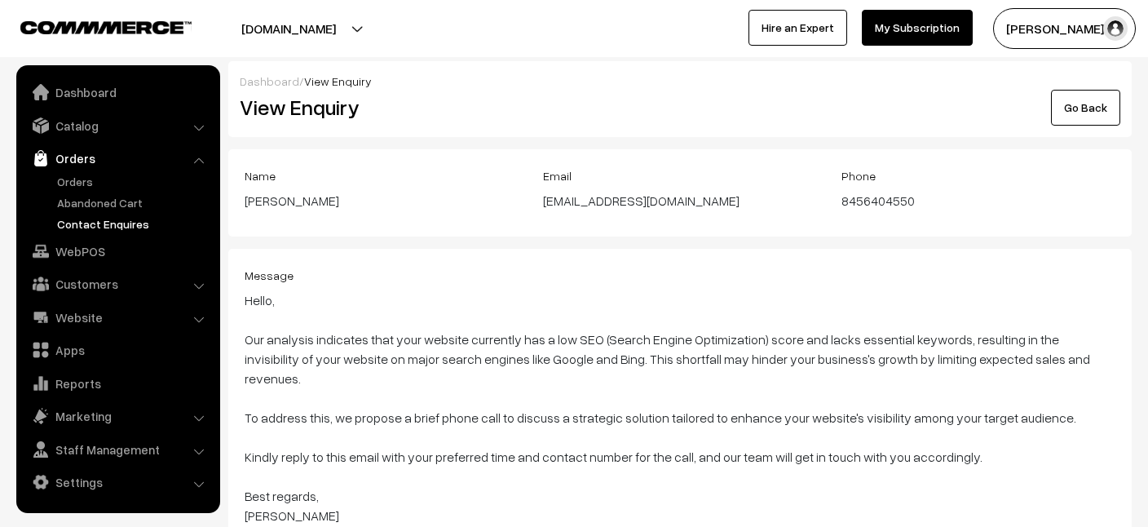
click at [279, 84] on link "Dashboard" at bounding box center [269, 81] width 59 height 14
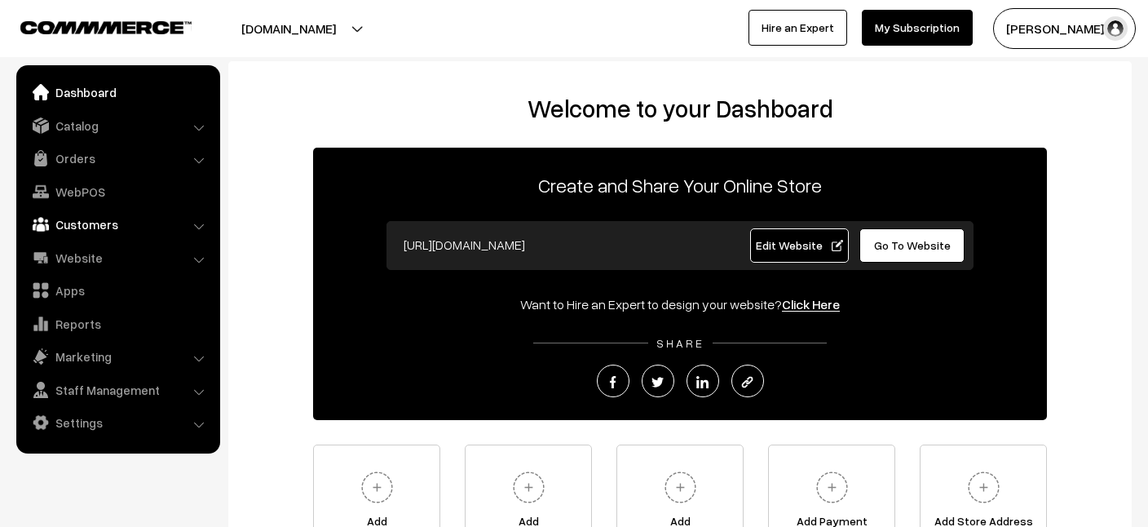
click at [104, 231] on link "Customers" at bounding box center [117, 223] width 194 height 29
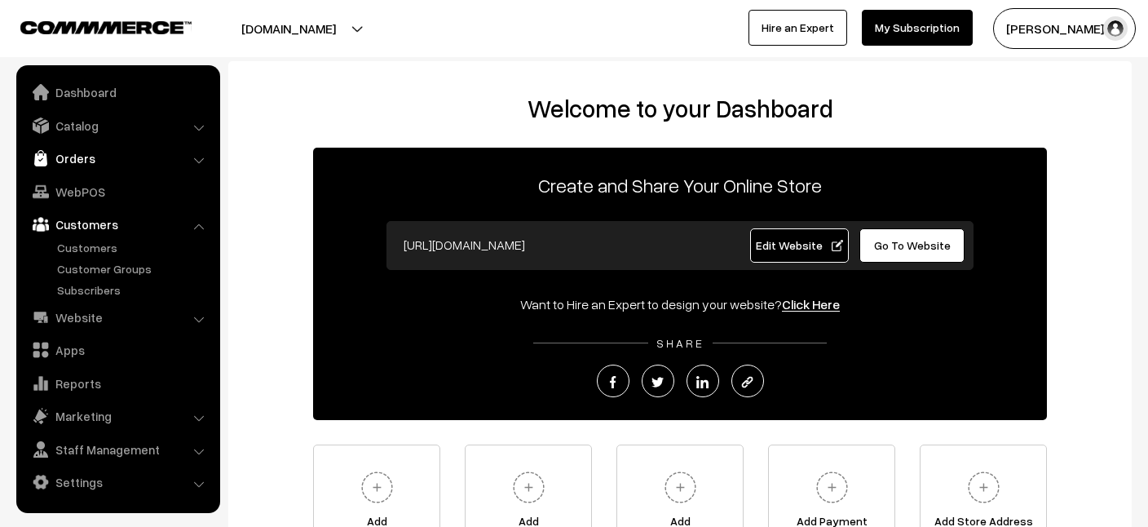
click at [88, 167] on link "Orders" at bounding box center [117, 157] width 194 height 29
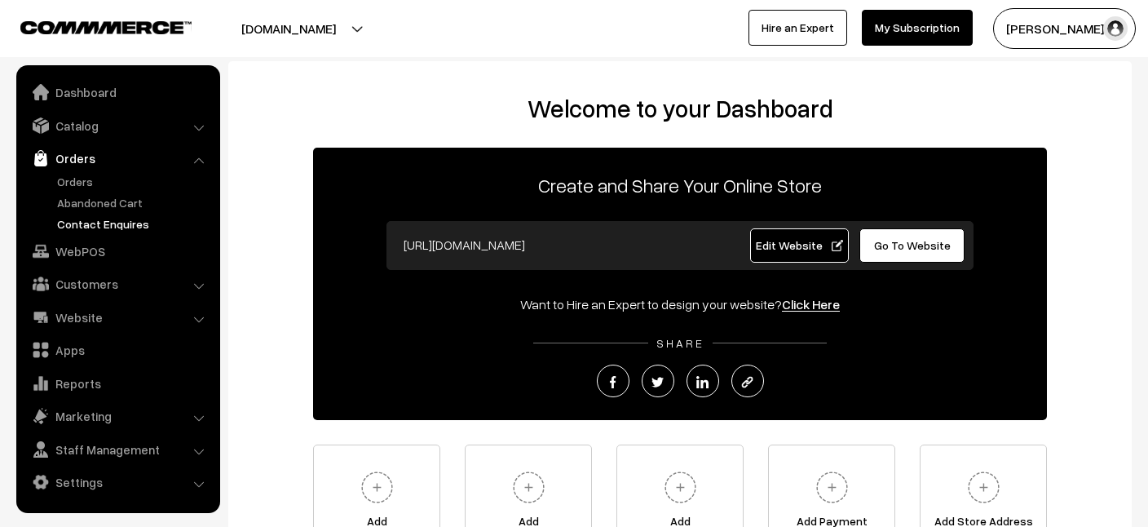
click at [95, 218] on link "Contact Enquires" at bounding box center [133, 223] width 161 height 17
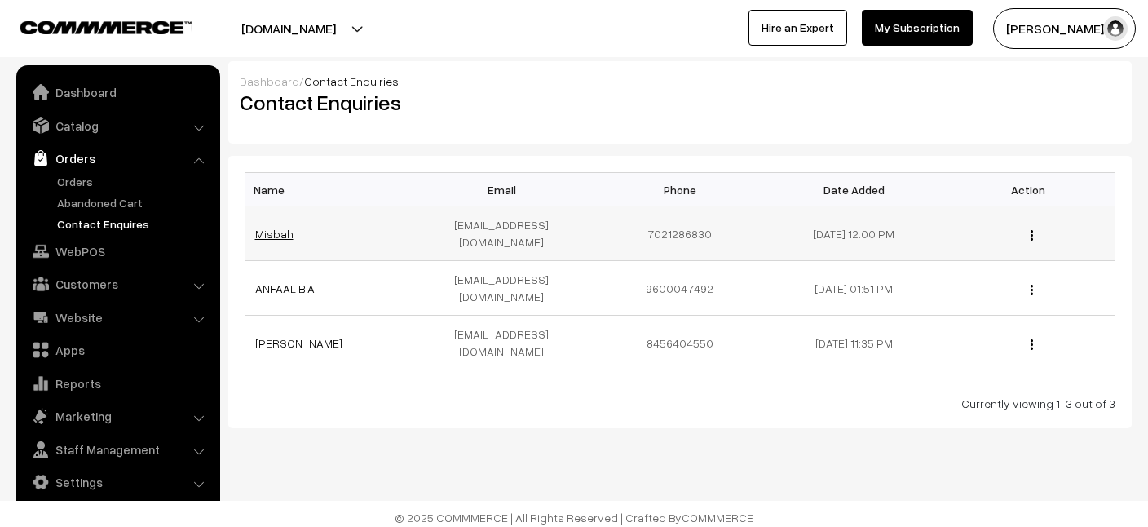
click at [277, 227] on link "Misbah" at bounding box center [274, 234] width 38 height 14
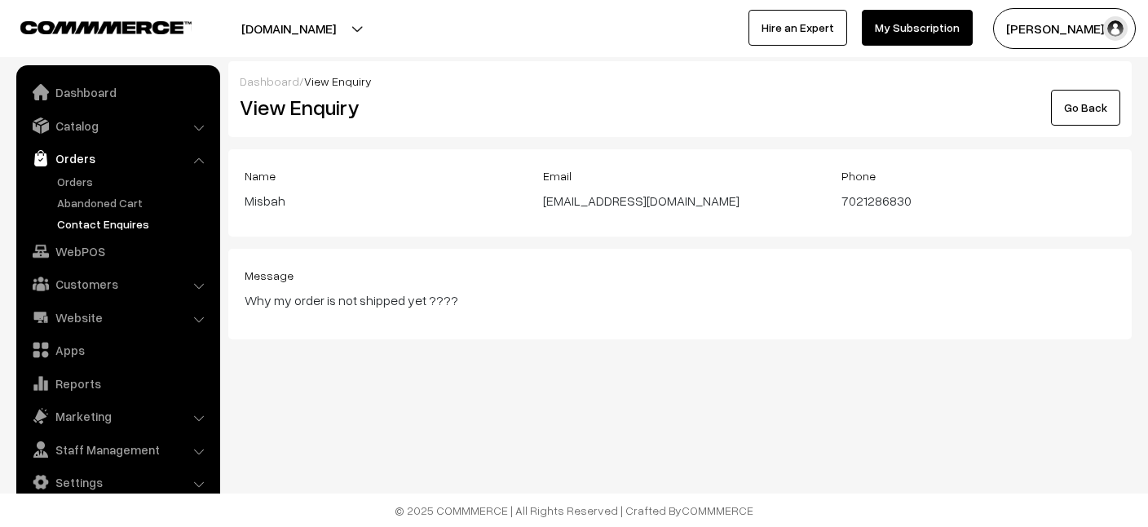
click at [1086, 105] on link "Go Back" at bounding box center [1085, 108] width 69 height 36
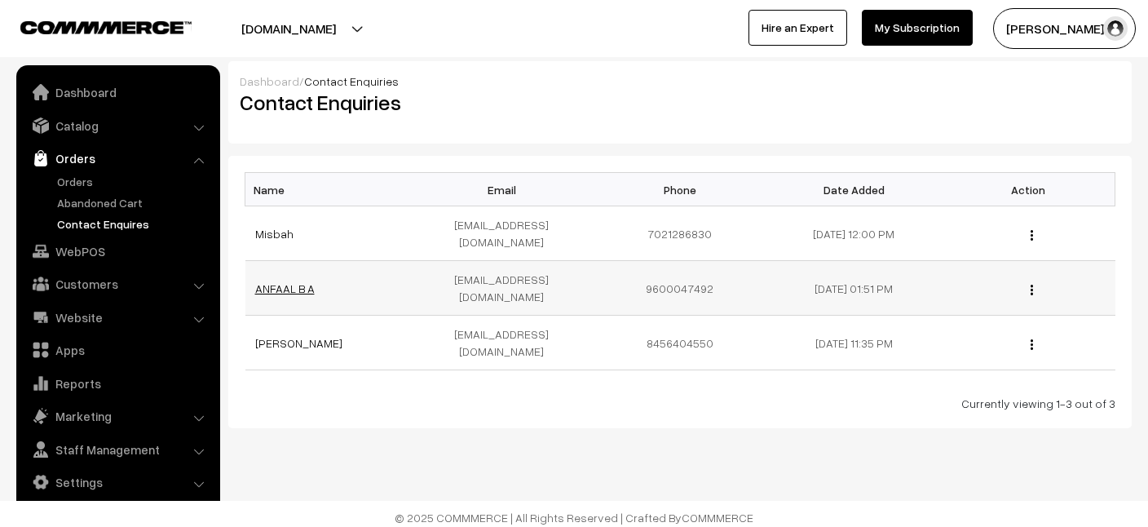
click at [296, 281] on link "ANFAAL B A" at bounding box center [284, 288] width 59 height 14
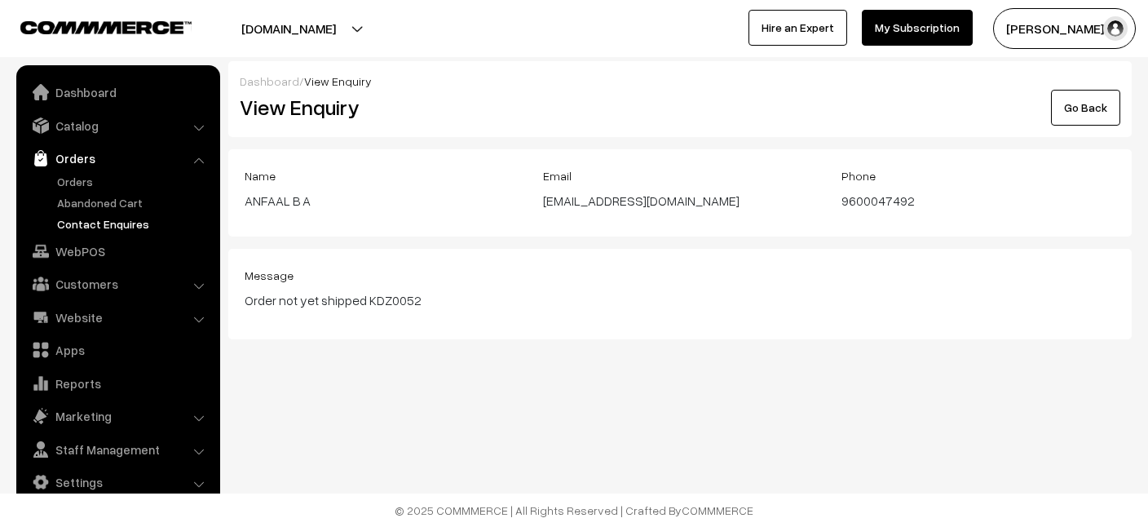
click at [1082, 107] on link "Go Back" at bounding box center [1085, 108] width 69 height 36
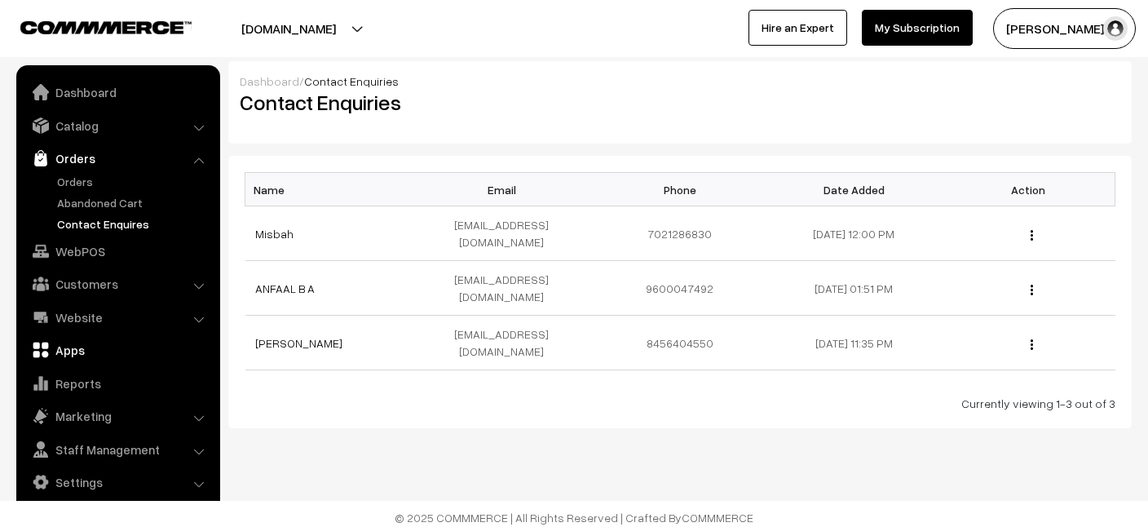
click at [82, 348] on link "Apps" at bounding box center [117, 349] width 194 height 29
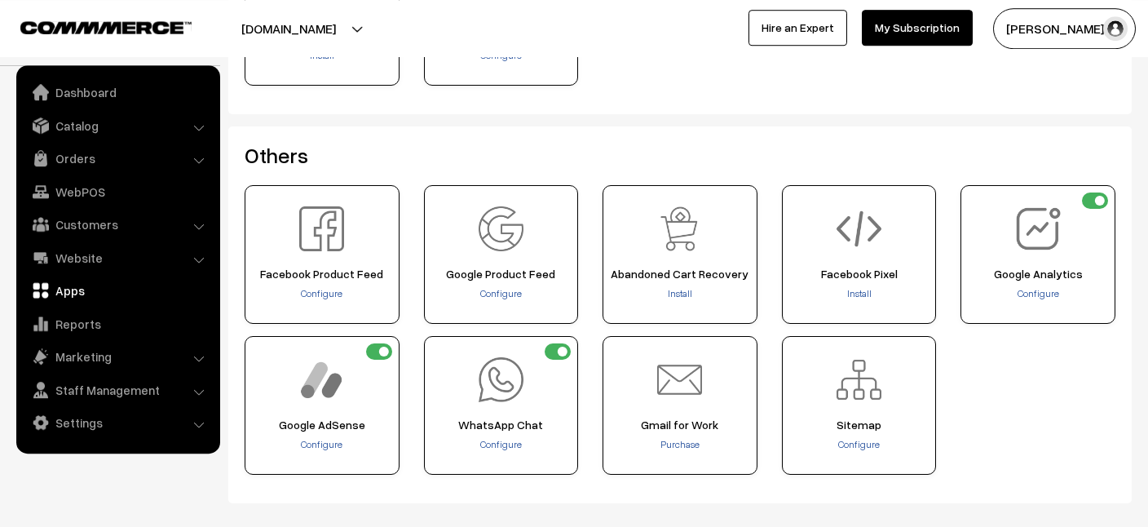
scroll to position [701, 0]
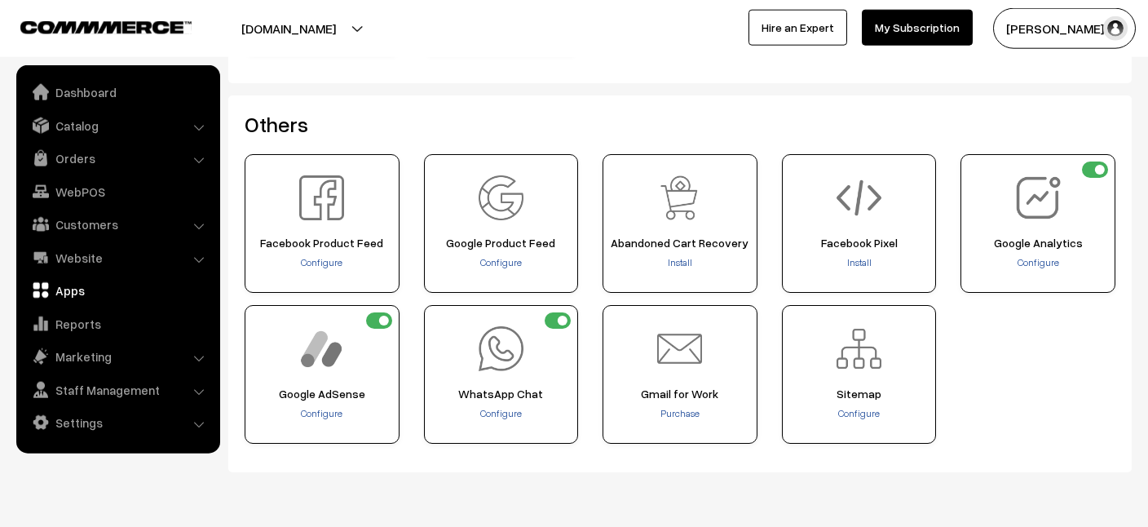
click at [196, 429] on li "Settings Shipping" at bounding box center [118, 422] width 196 height 29
click at [196, 396] on li "Staff Management Backend Users" at bounding box center [118, 389] width 196 height 29
click at [92, 361] on link "Marketing" at bounding box center [117, 356] width 194 height 29
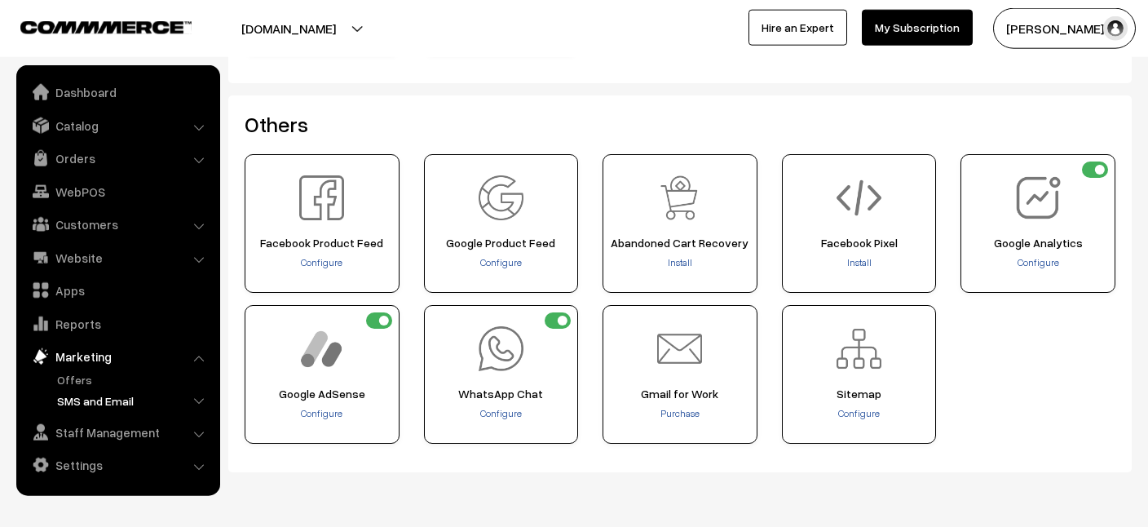
click at [100, 398] on link "SMS and Email" at bounding box center [133, 400] width 161 height 17
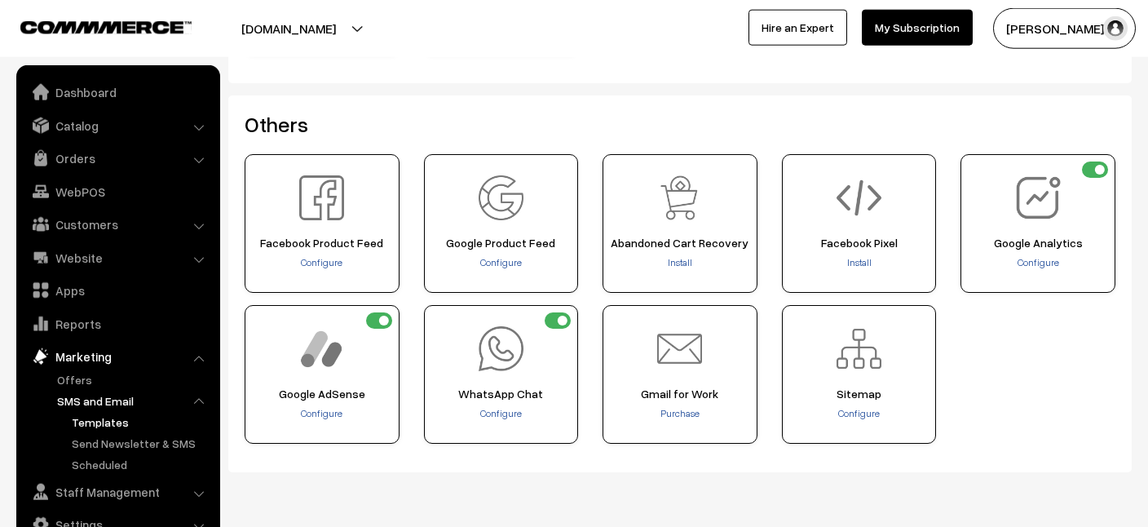
click at [99, 420] on link "Templates" at bounding box center [141, 421] width 147 height 17
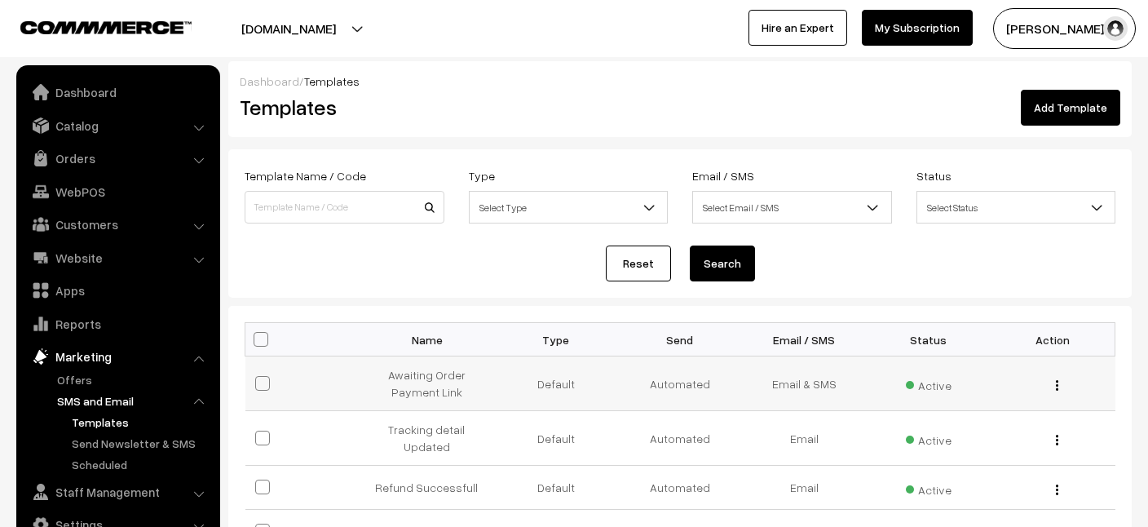
click at [440, 394] on td "Awaiting Order Payment Link" at bounding box center [431, 383] width 124 height 55
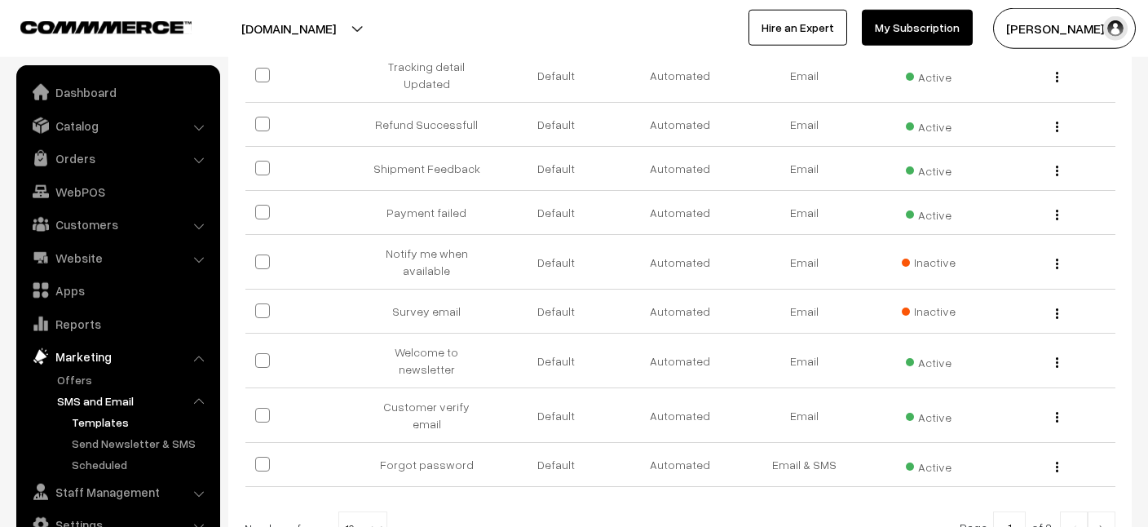
scroll to position [368, 0]
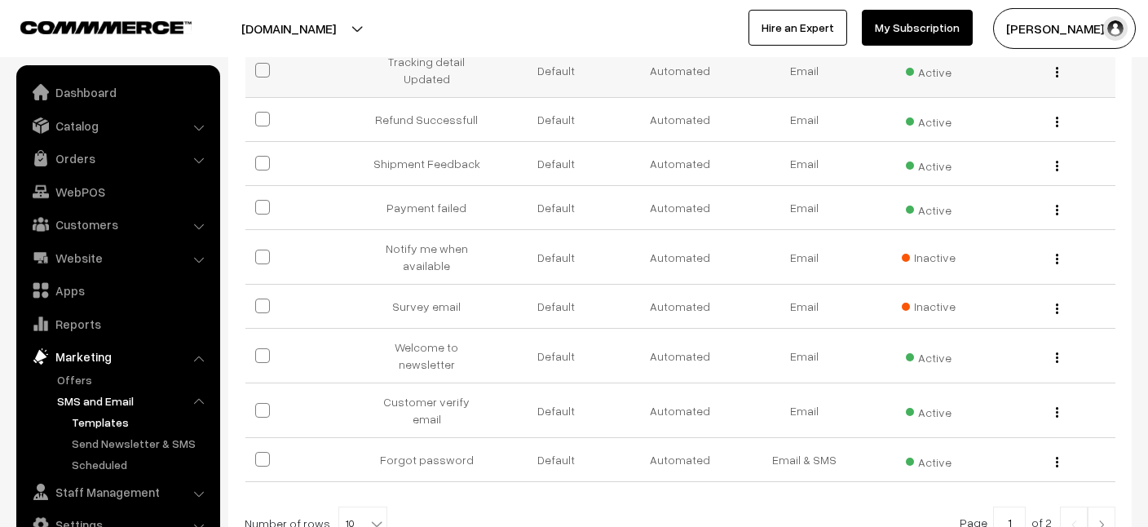
click at [1053, 70] on div "Edit" at bounding box center [1052, 70] width 104 height 17
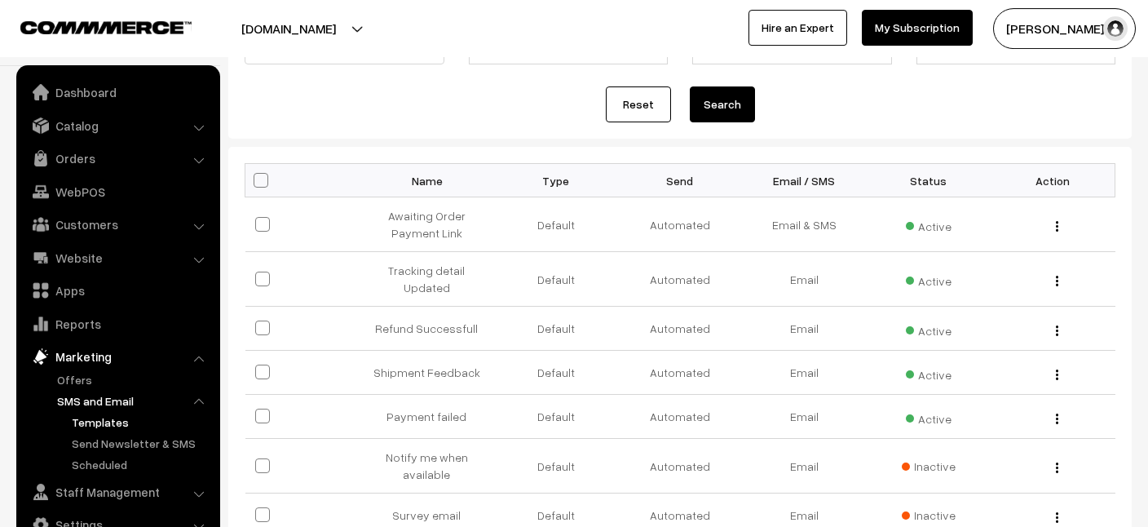
scroll to position [152, 0]
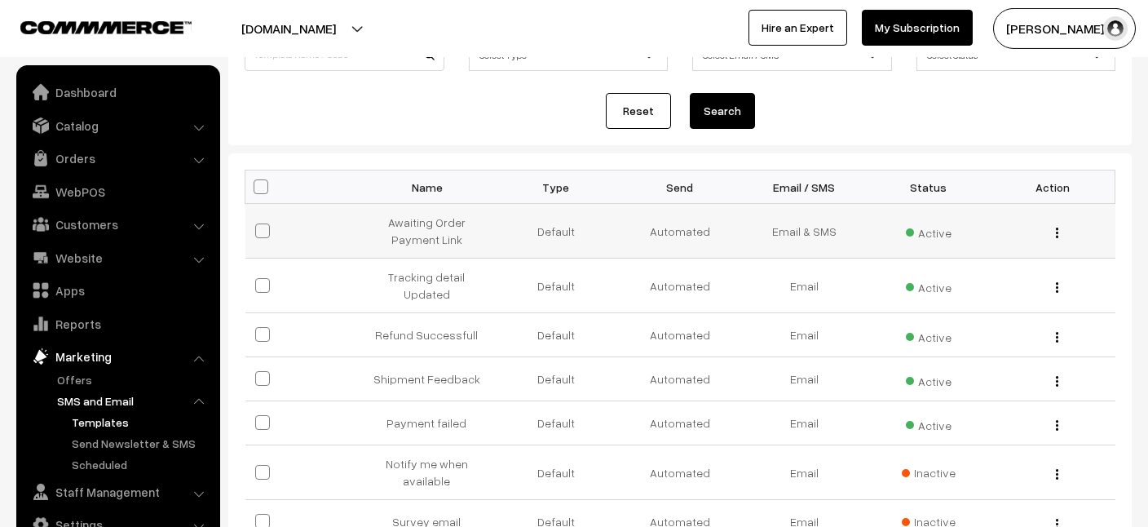
click at [1055, 232] on button "button" at bounding box center [1057, 232] width 4 height 13
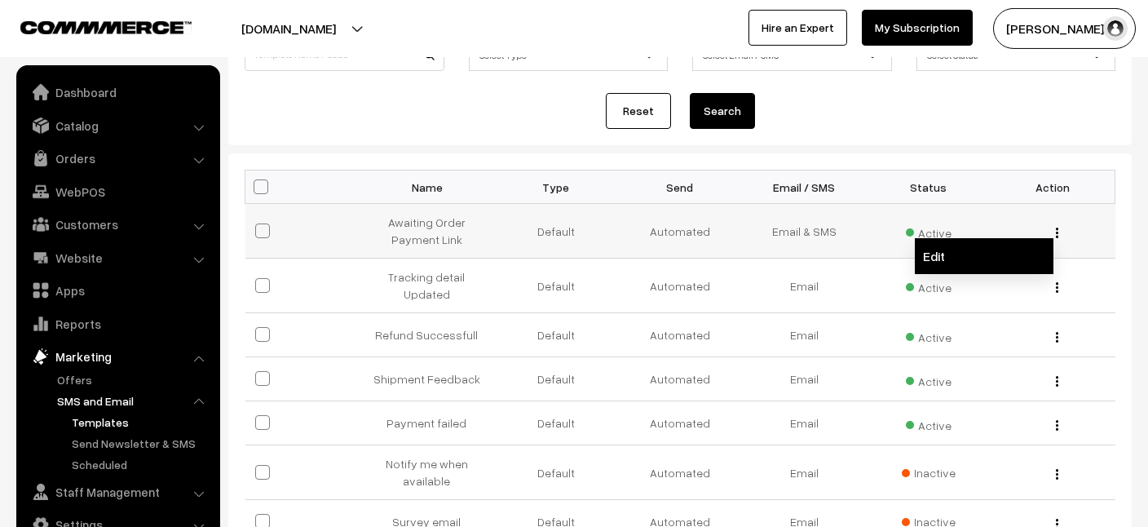
click at [962, 258] on link "Edit" at bounding box center [983, 256] width 139 height 36
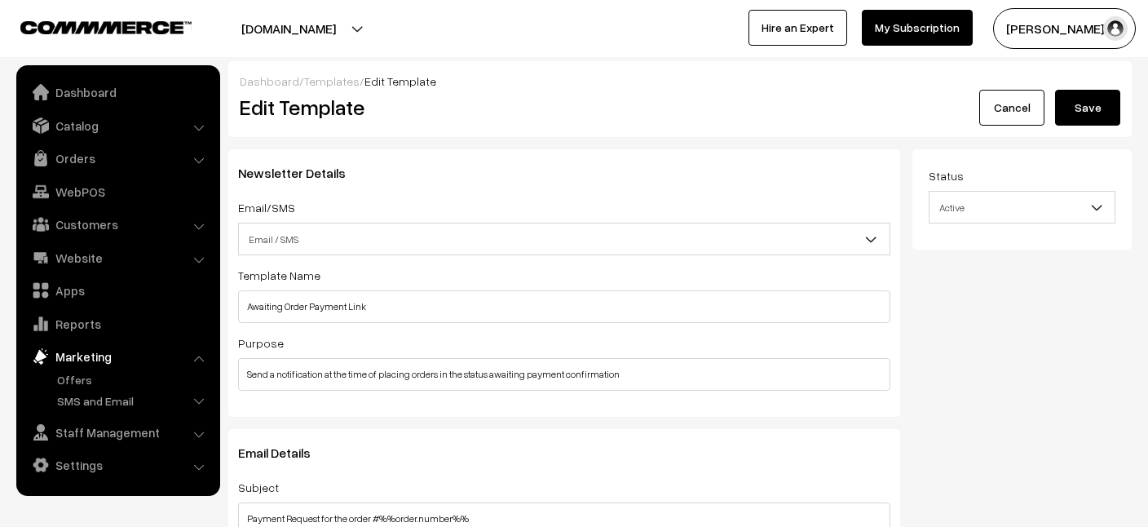
click at [321, 77] on link "Templates" at bounding box center [331, 81] width 55 height 14
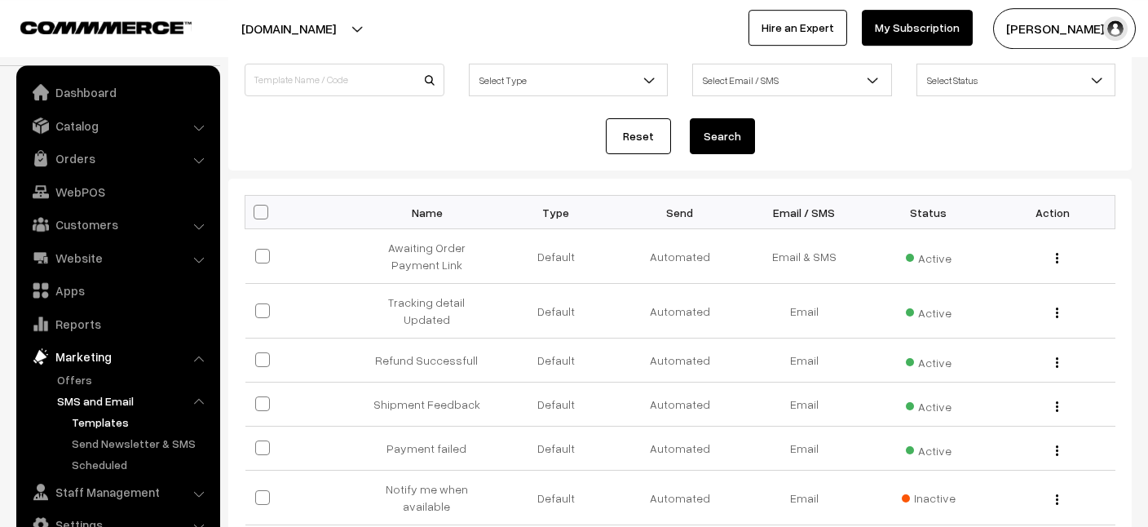
scroll to position [130, 0]
click at [1057, 491] on img "button" at bounding box center [1056, 496] width 2 height 11
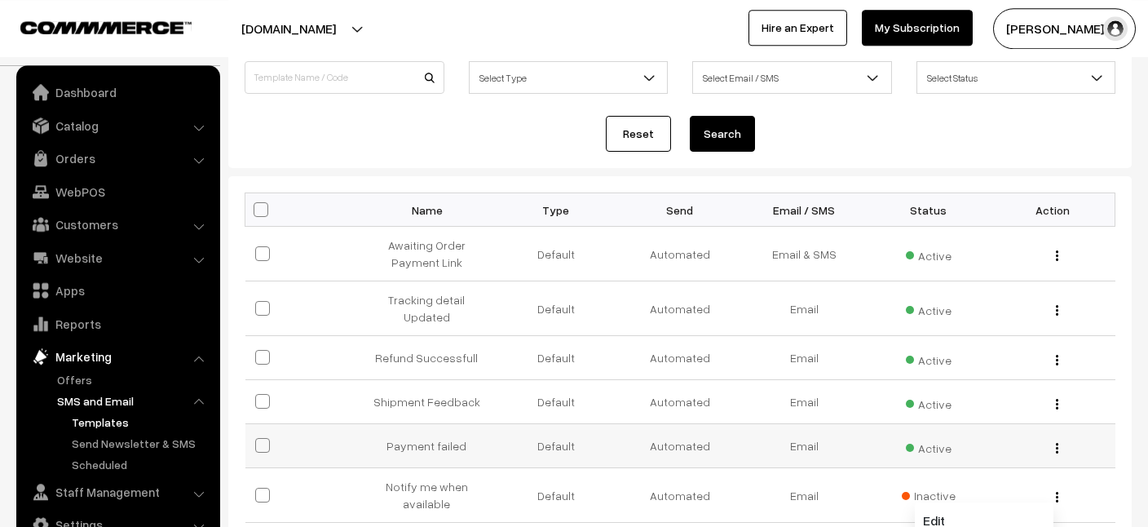
click at [1056, 443] on img "button" at bounding box center [1056, 448] width 2 height 11
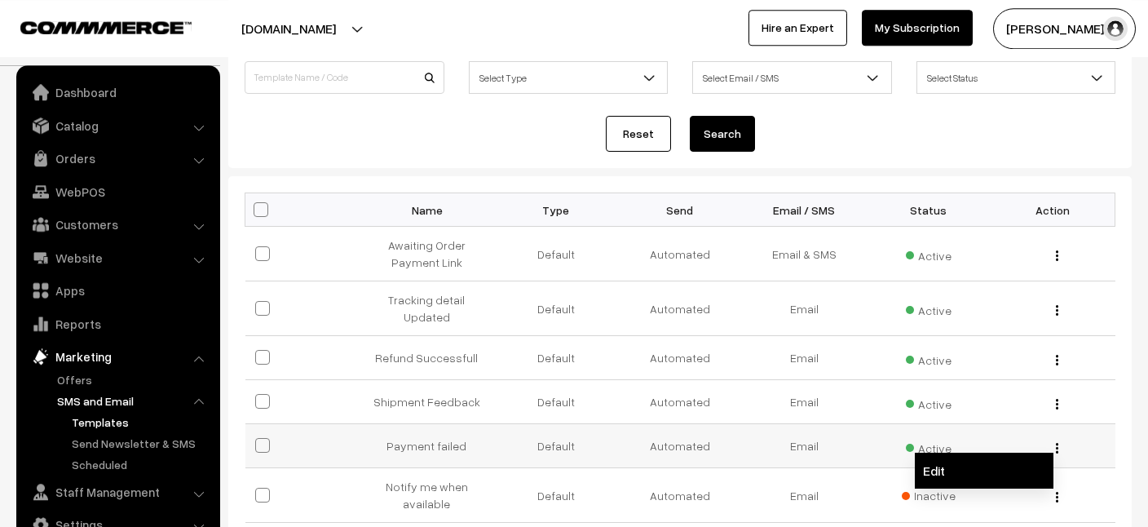
click at [974, 459] on link "Edit" at bounding box center [983, 470] width 139 height 36
